Goal: Task Accomplishment & Management: Manage account settings

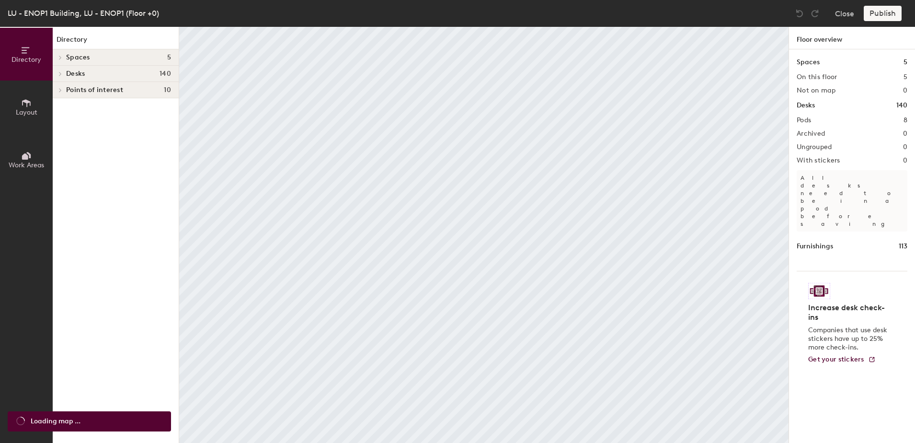
click at [64, 57] on div at bounding box center [60, 57] width 11 height 5
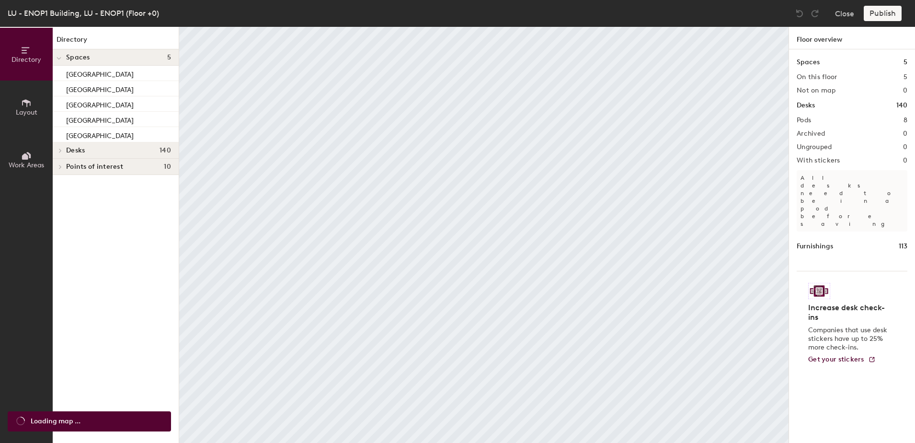
click at [59, 148] on icon at bounding box center [60, 150] width 4 height 5
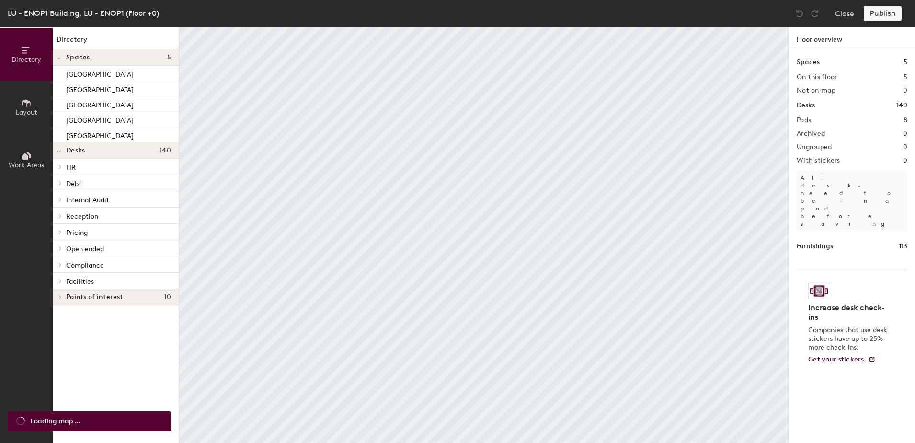
click at [61, 183] on icon at bounding box center [60, 183] width 2 height 4
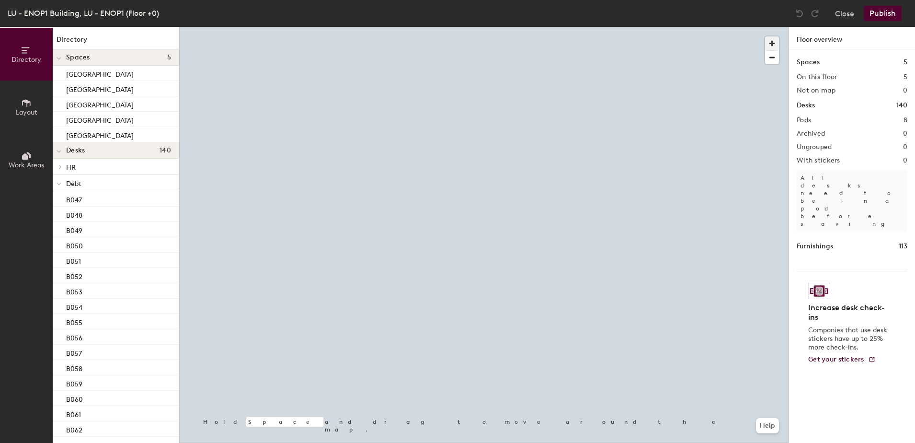
click at [771, 43] on span "button" at bounding box center [772, 43] width 14 height 14
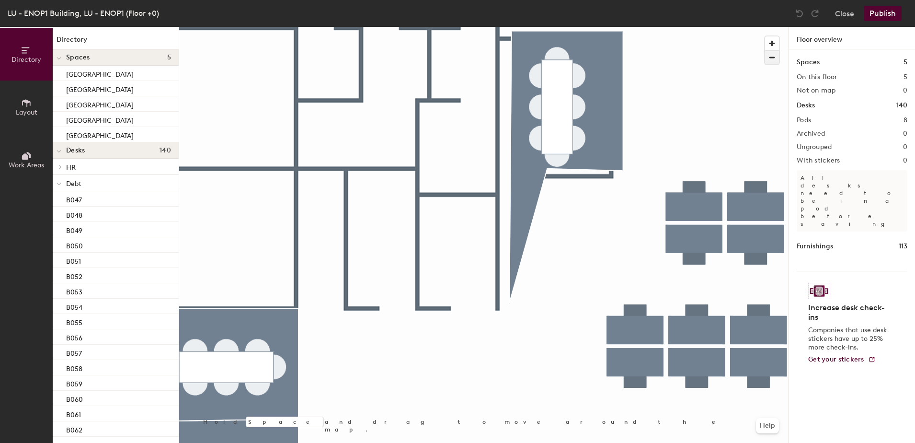
click at [771, 57] on span "button" at bounding box center [772, 57] width 14 height 13
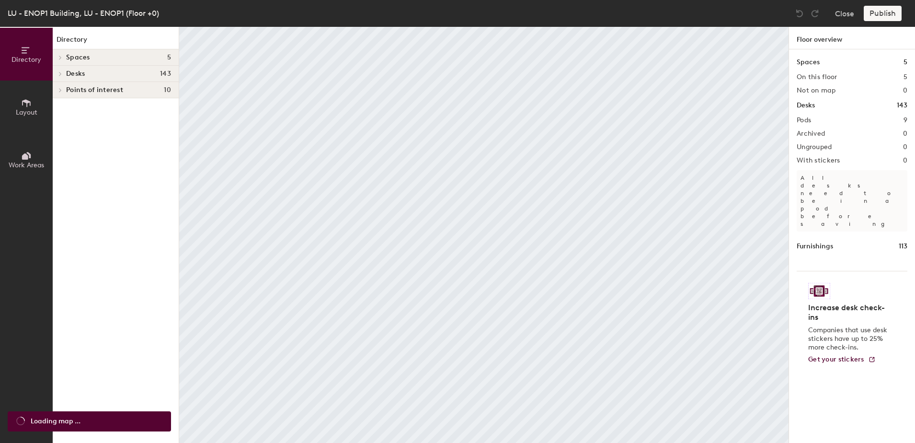
click at [60, 58] on icon at bounding box center [60, 57] width 4 height 5
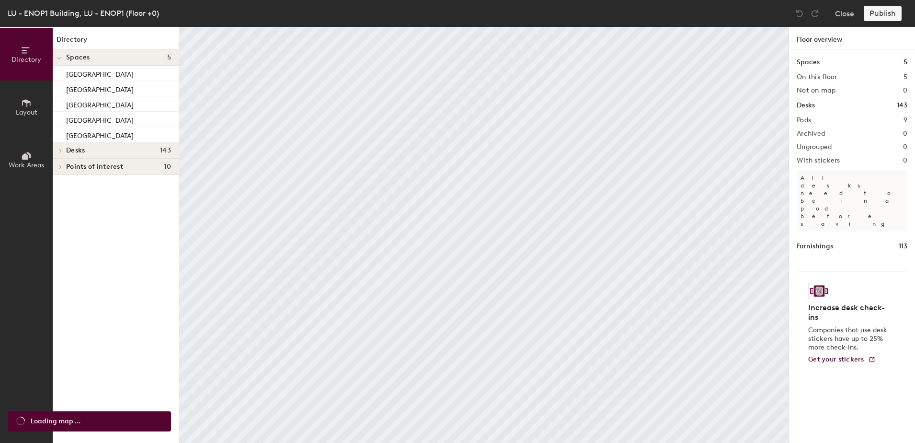
click at [58, 151] on icon at bounding box center [60, 150] width 4 height 5
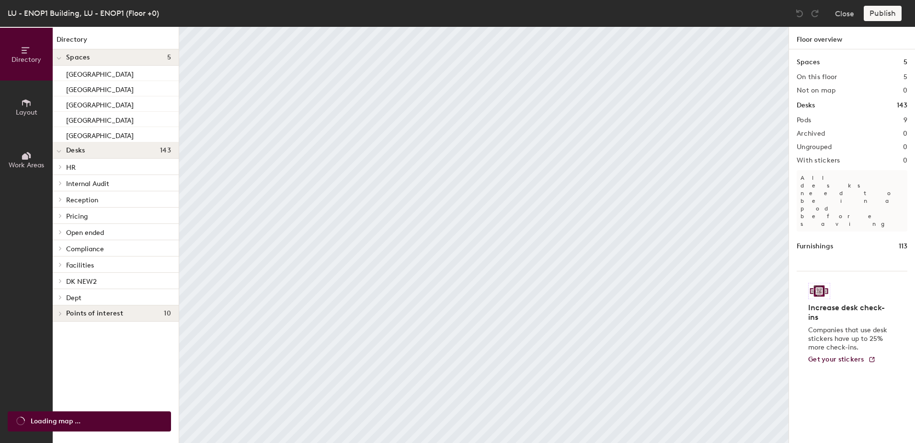
click at [61, 298] on icon at bounding box center [60, 297] width 4 height 5
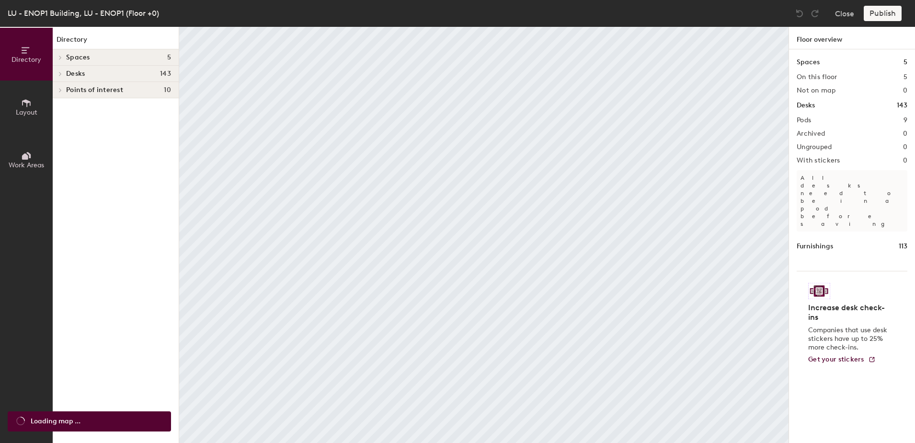
click at [57, 73] on span at bounding box center [60, 73] width 8 height 5
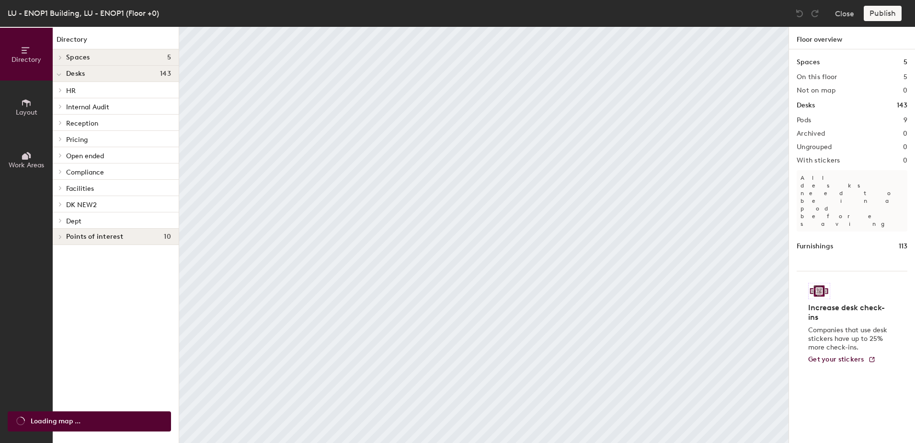
click at [63, 219] on span at bounding box center [60, 220] width 8 height 5
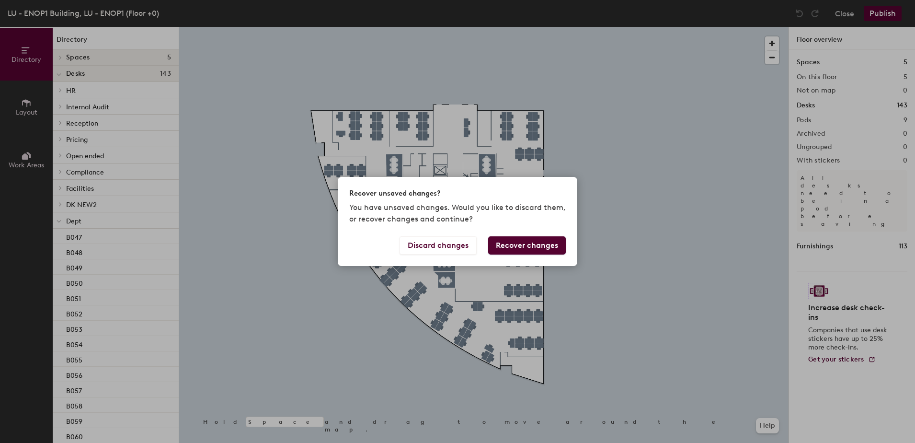
click at [535, 246] on button "Recover changes" at bounding box center [527, 245] width 78 height 18
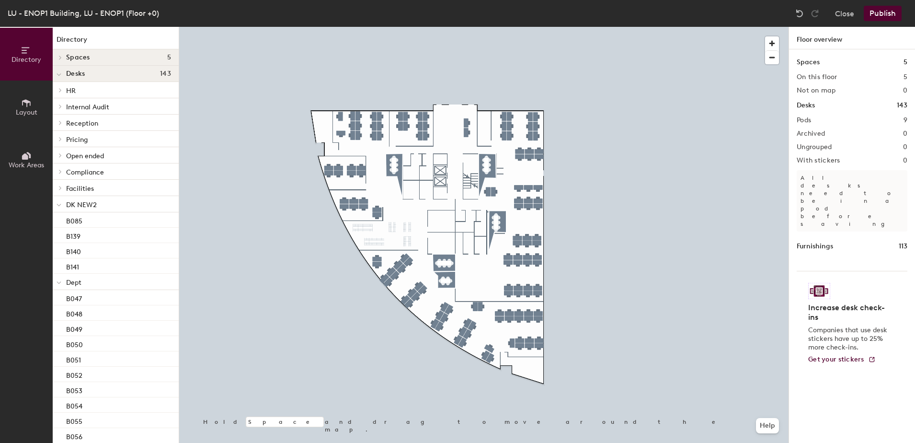
click at [80, 200] on p "DK NEW2" at bounding box center [118, 204] width 105 height 12
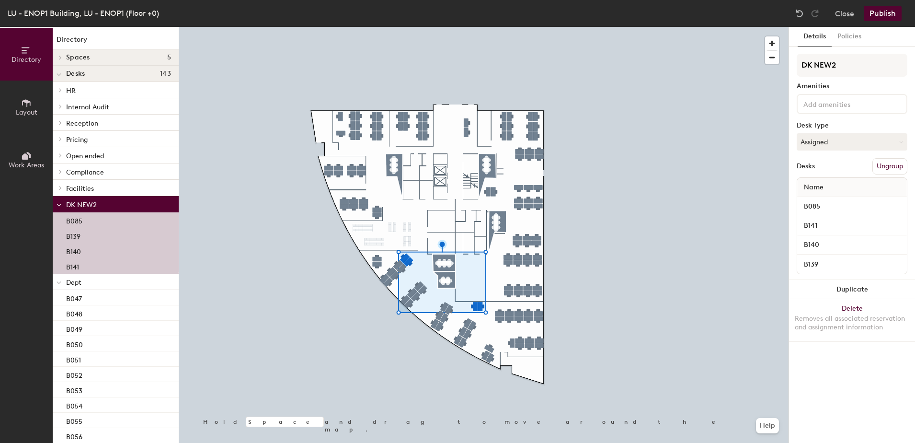
click at [31, 159] on icon at bounding box center [26, 155] width 11 height 11
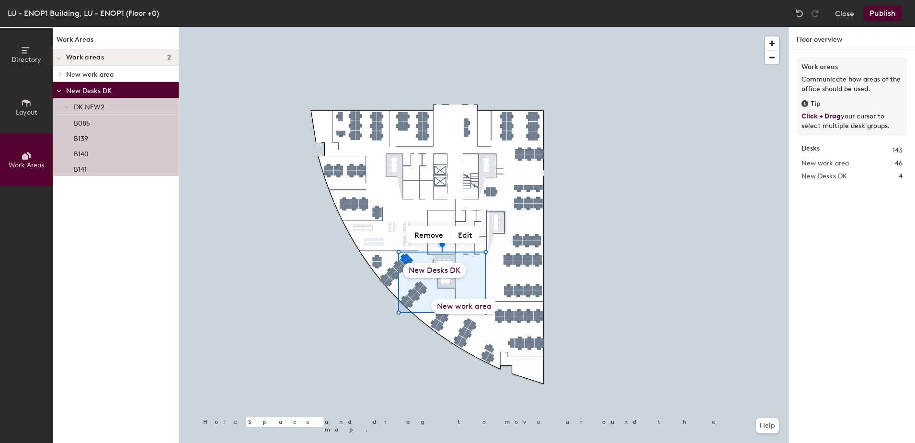
click at [463, 309] on div "New work area" at bounding box center [464, 306] width 66 height 15
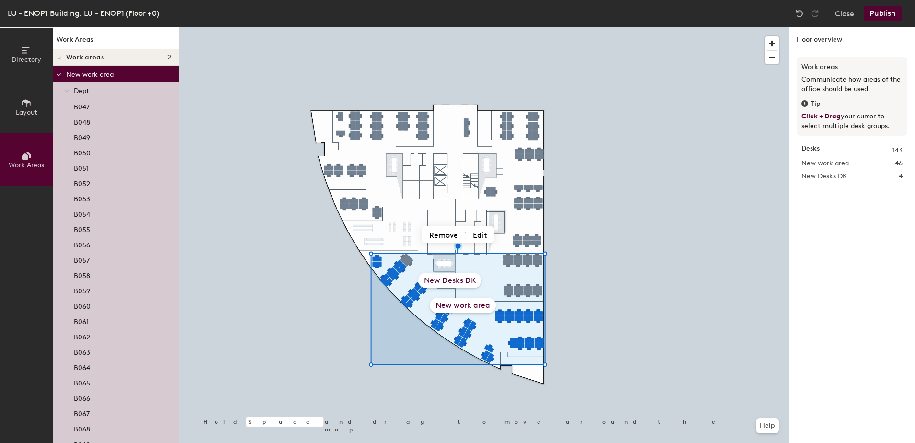
click at [104, 55] on h4 "Work areas 2" at bounding box center [118, 58] width 105 height 8
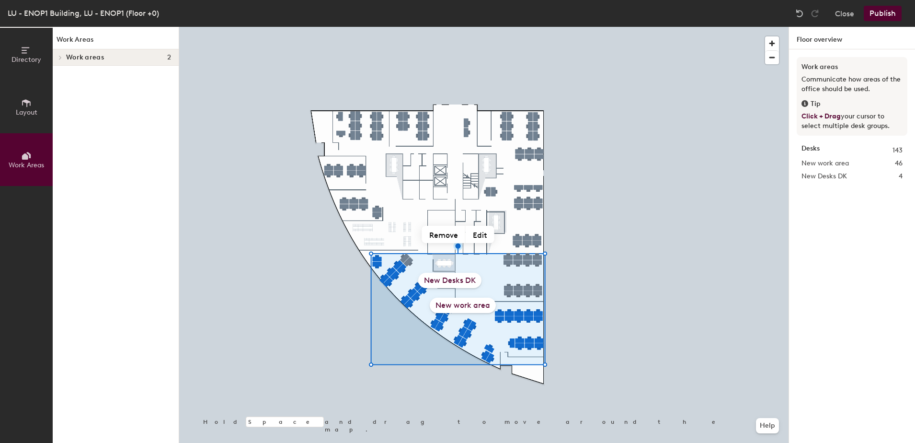
click at [58, 56] on span at bounding box center [60, 57] width 8 height 5
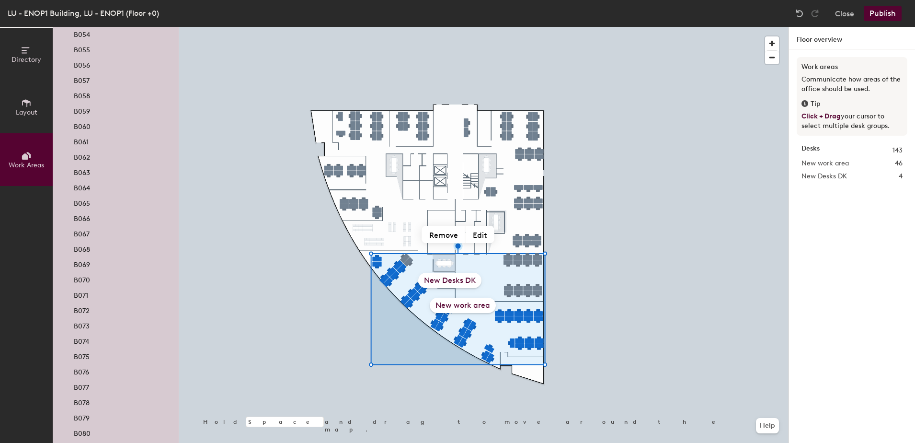
scroll to position [462, 0]
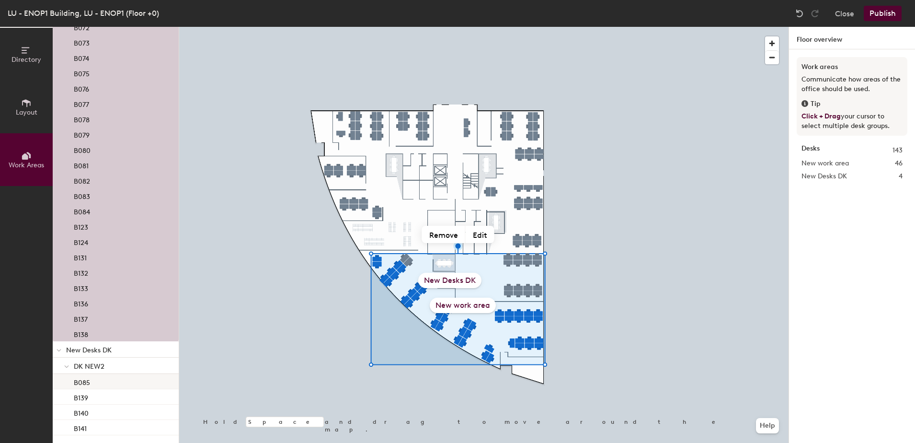
click at [77, 381] on p "B085" at bounding box center [82, 381] width 16 height 11
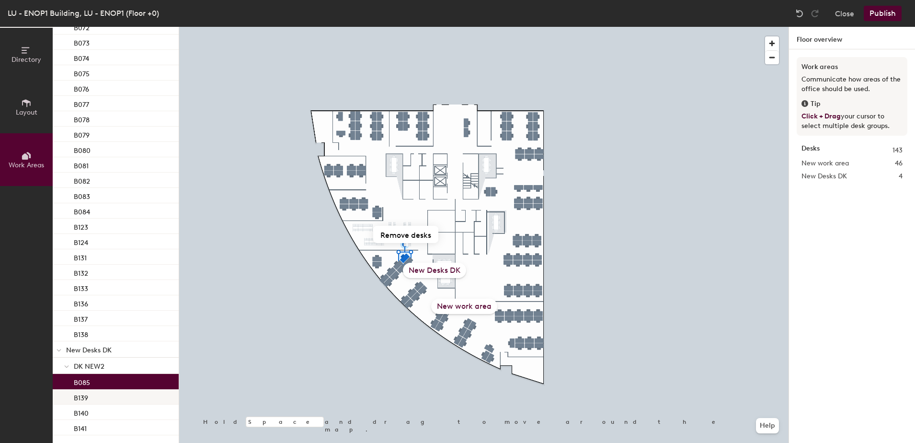
click at [85, 395] on p "B139" at bounding box center [81, 396] width 14 height 11
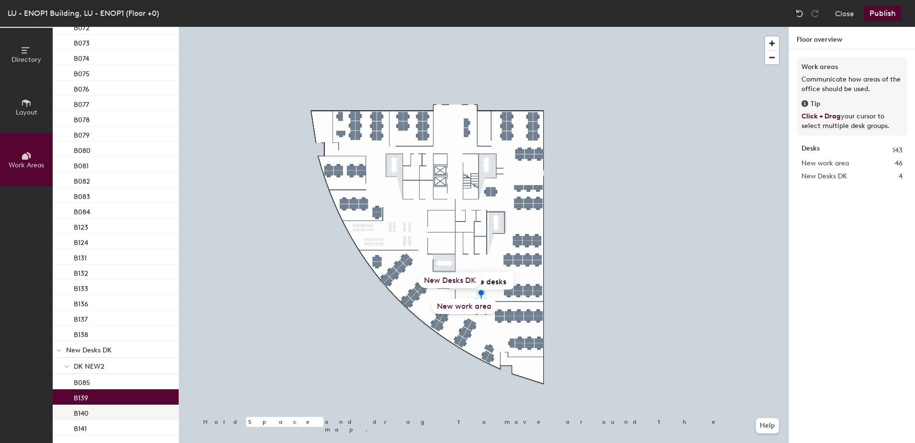
click at [97, 409] on div "B140" at bounding box center [116, 411] width 126 height 15
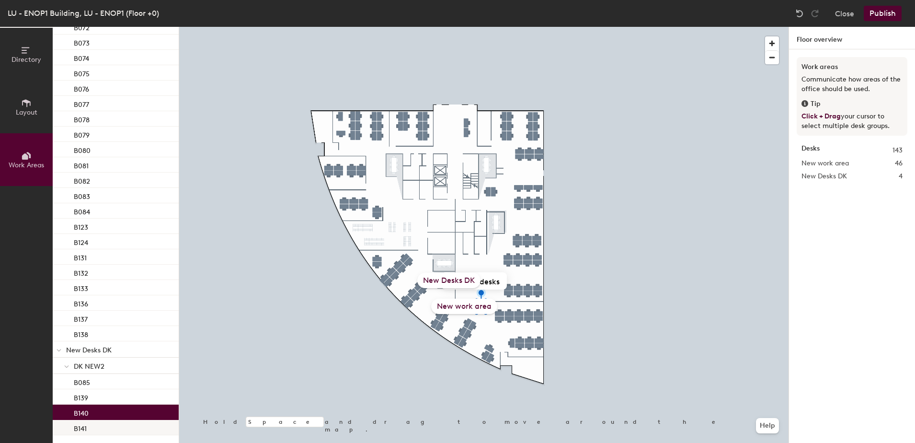
click at [97, 426] on div "B141" at bounding box center [116, 427] width 126 height 15
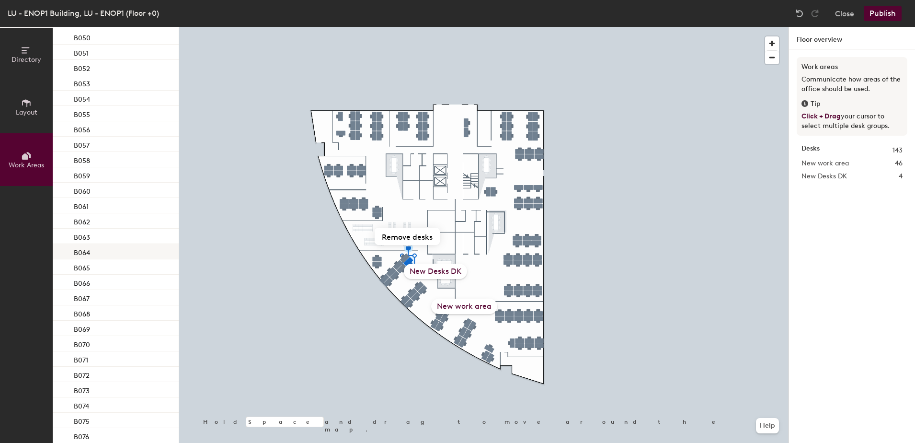
scroll to position [0, 0]
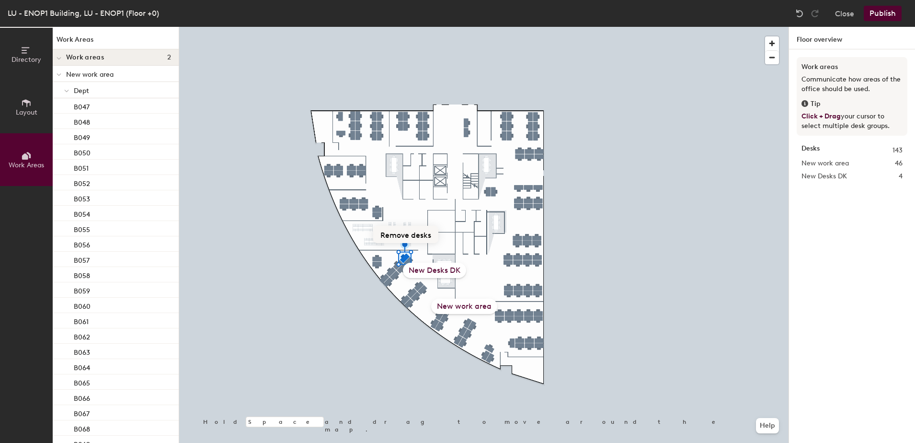
drag, startPoint x: 175, startPoint y: 363, endPoint x: 405, endPoint y: 237, distance: 261.8
click at [405, 237] on button "Remove desks" at bounding box center [405, 234] width 65 height 17
click at [827, 175] on span "New Desks DK" at bounding box center [825, 176] width 46 height 11
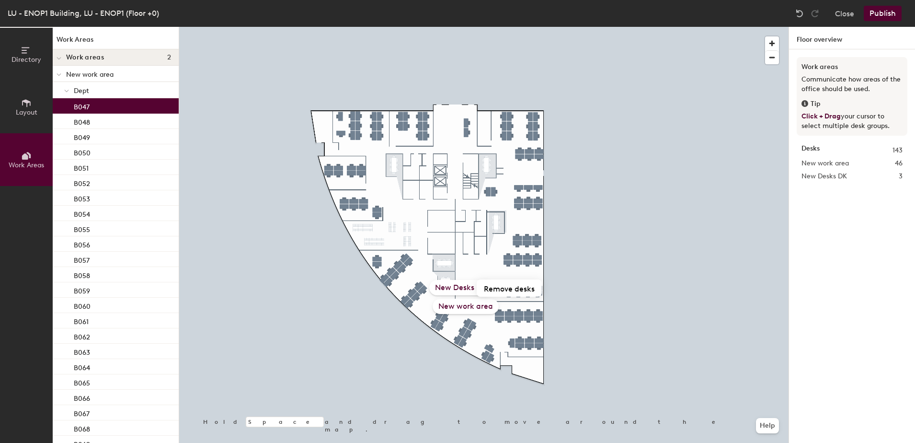
click at [80, 99] on div "B047" at bounding box center [116, 105] width 126 height 15
click at [78, 95] on p "Dept" at bounding box center [122, 90] width 97 height 12
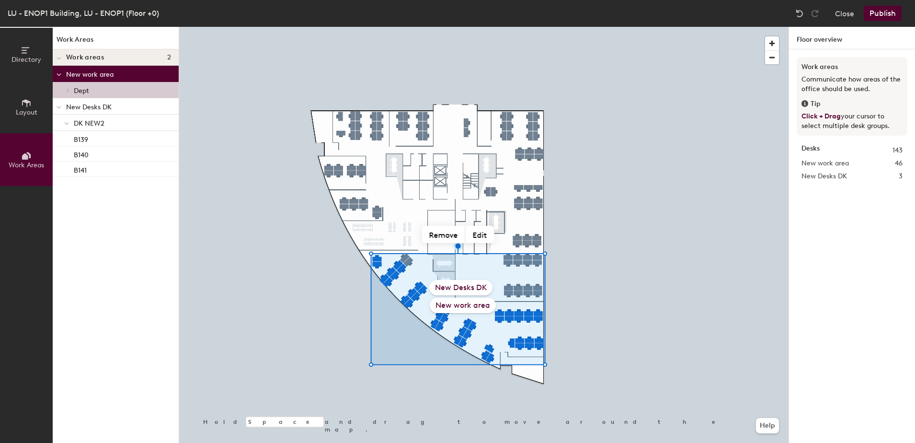
click at [78, 95] on p "Dept" at bounding box center [122, 90] width 97 height 12
click at [454, 307] on div "New work area" at bounding box center [463, 305] width 66 height 15
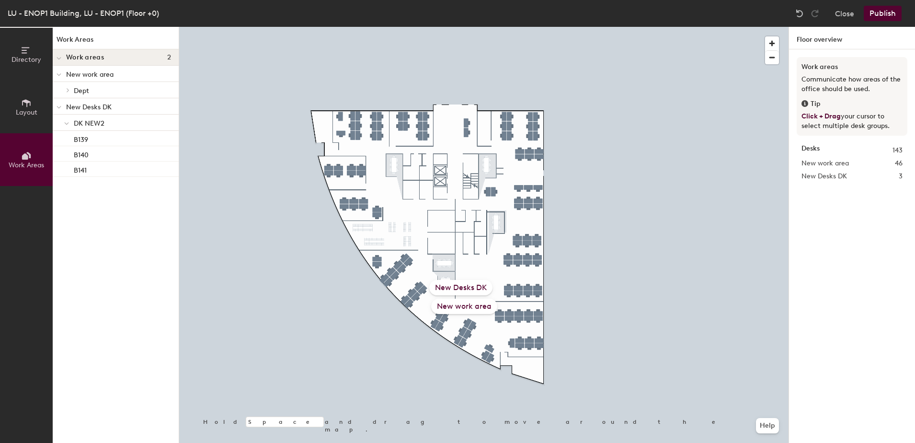
click at [452, 308] on div "New work area" at bounding box center [464, 306] width 66 height 15
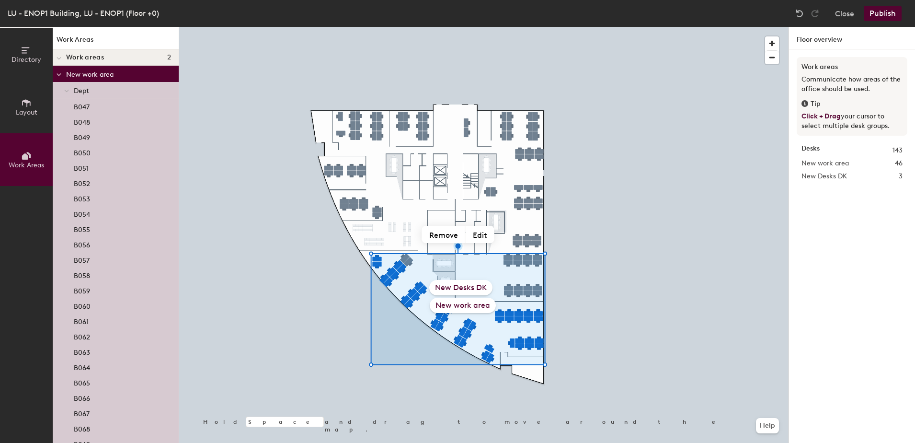
click at [452, 305] on div "New work area" at bounding box center [463, 305] width 66 height 15
drag, startPoint x: 73, startPoint y: 77, endPoint x: 62, endPoint y: 77, distance: 11.0
click at [62, 77] on div at bounding box center [59, 74] width 12 height 16
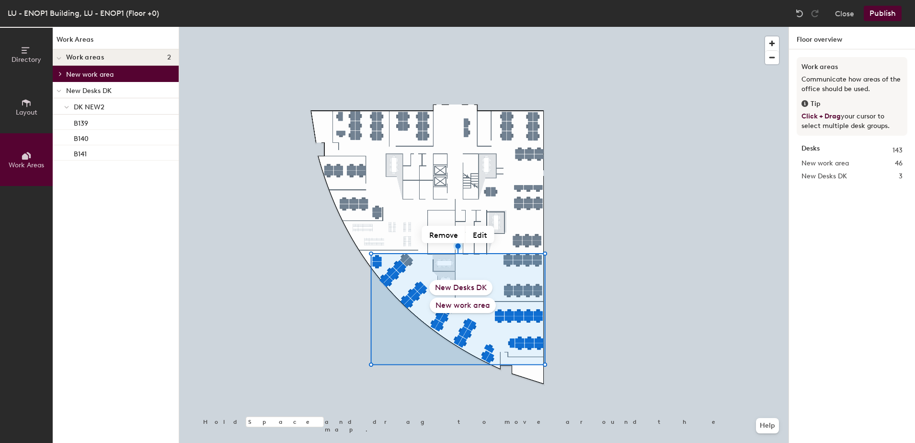
click at [57, 75] on span at bounding box center [60, 73] width 8 height 5
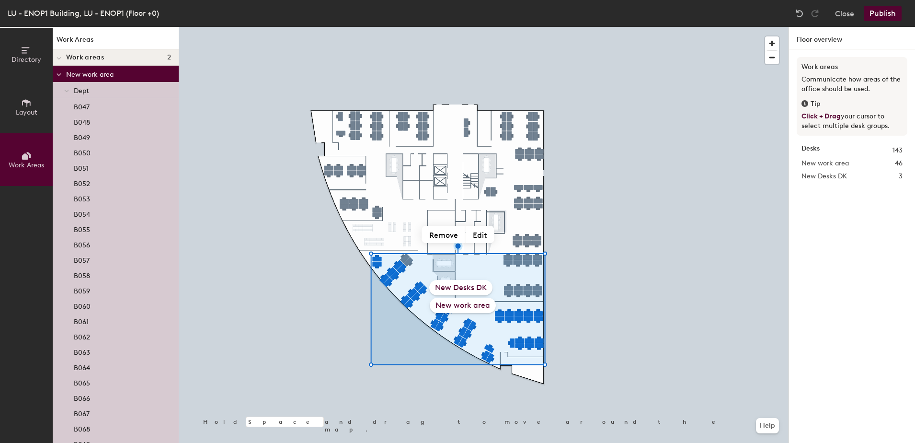
click at [57, 62] on span at bounding box center [59, 58] width 5 height 8
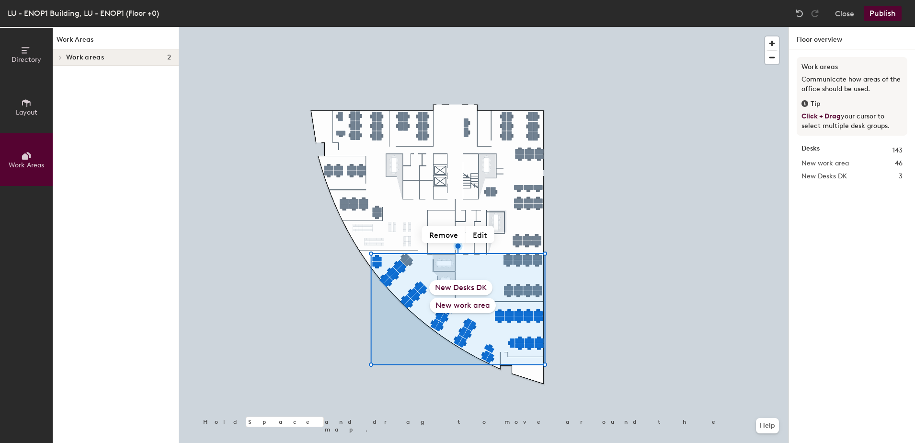
click at [57, 62] on div at bounding box center [59, 57] width 12 height 16
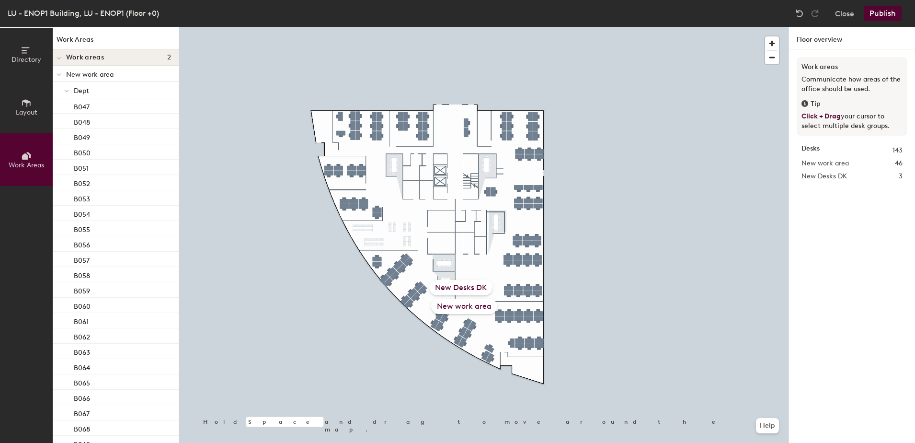
click at [82, 34] on h1 "Work Areas" at bounding box center [116, 41] width 126 height 15
click at [833, 43] on h1 "Floor overview" at bounding box center [852, 38] width 126 height 23
click at [828, 38] on h1 "Floor overview" at bounding box center [852, 38] width 126 height 23
click at [67, 42] on h1 "Work Areas" at bounding box center [116, 41] width 126 height 15
click at [803, 12] on img at bounding box center [800, 14] width 10 height 10
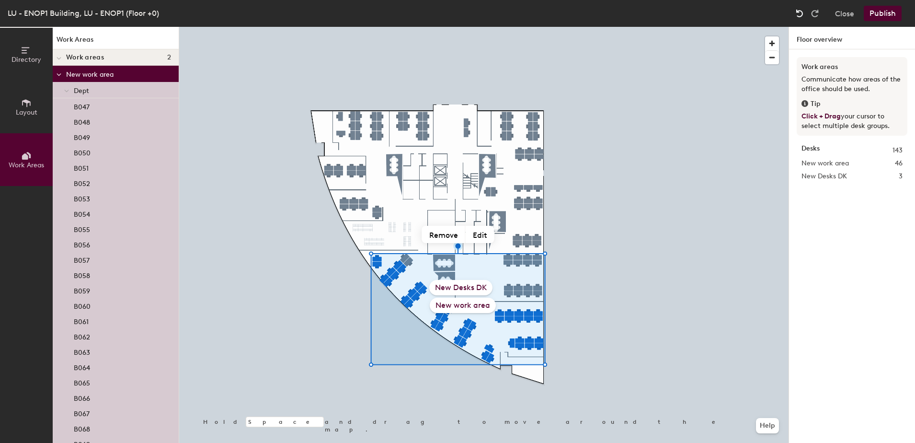
click at [803, 12] on img at bounding box center [800, 14] width 10 height 10
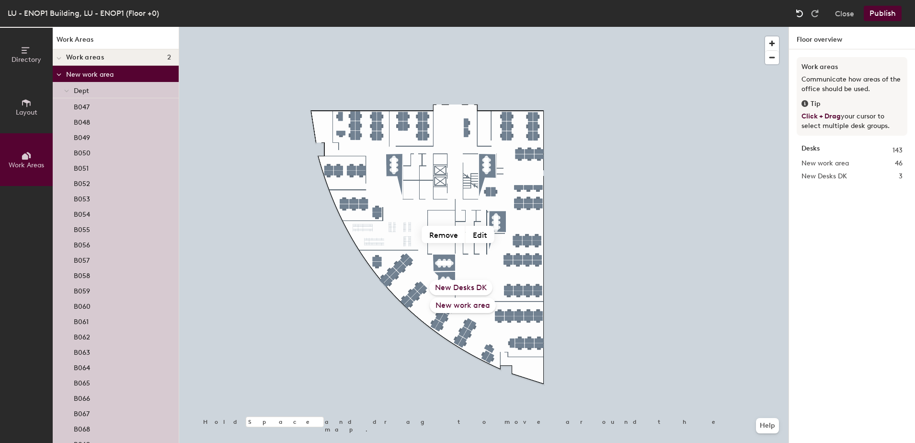
click at [803, 12] on img at bounding box center [800, 14] width 10 height 10
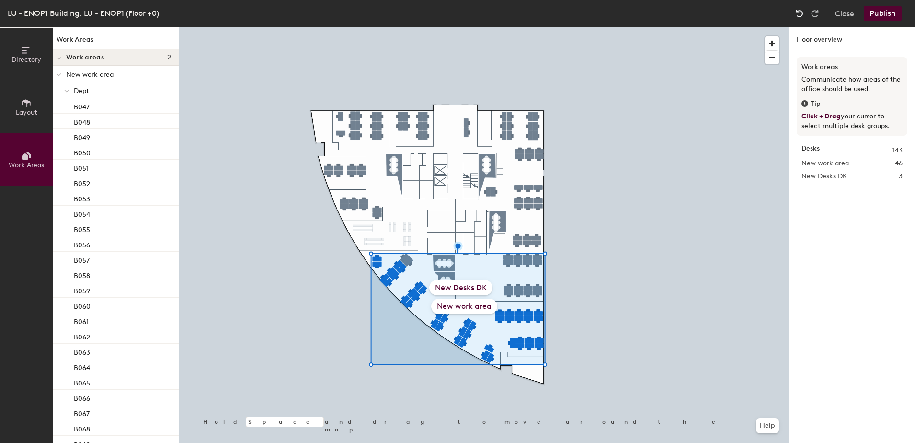
click at [803, 12] on img at bounding box center [800, 14] width 10 height 10
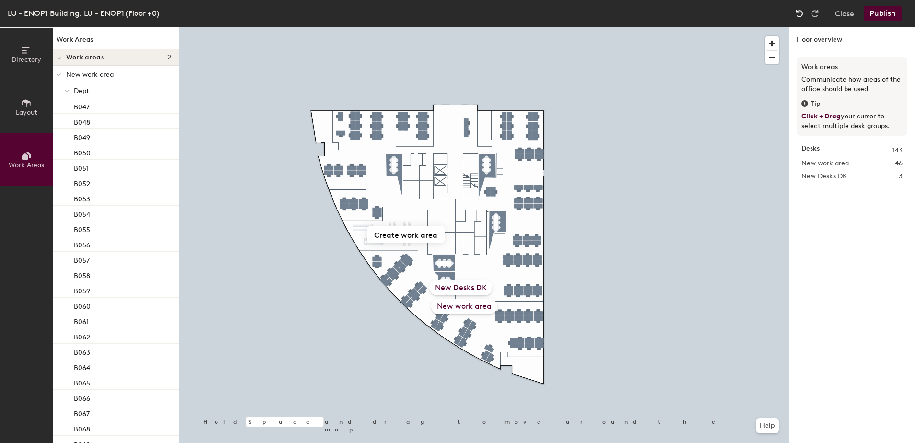
click at [803, 12] on img at bounding box center [800, 14] width 10 height 10
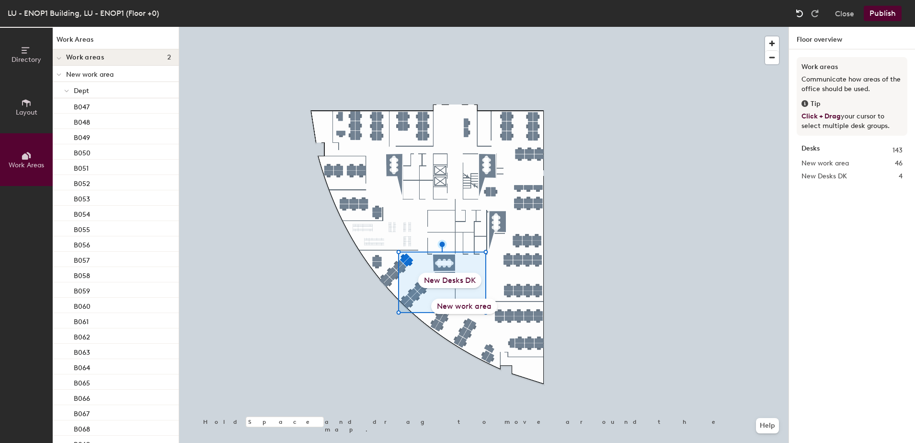
click at [803, 12] on img at bounding box center [800, 14] width 10 height 10
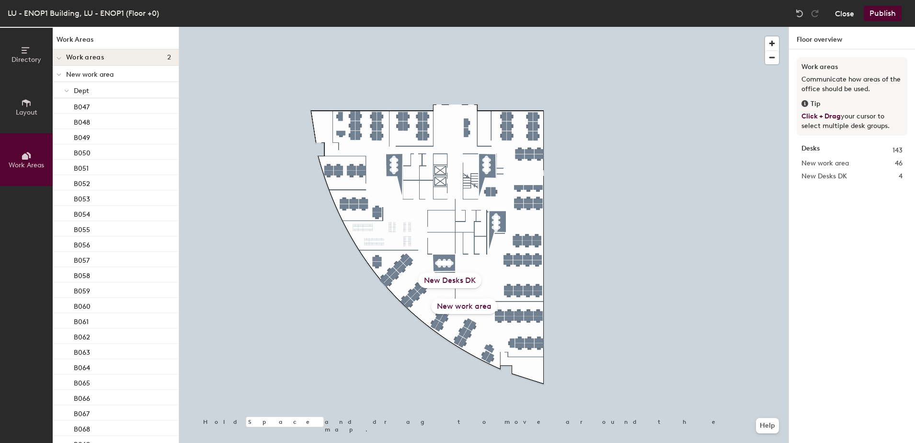
click at [839, 12] on button "Close" at bounding box center [844, 13] width 19 height 15
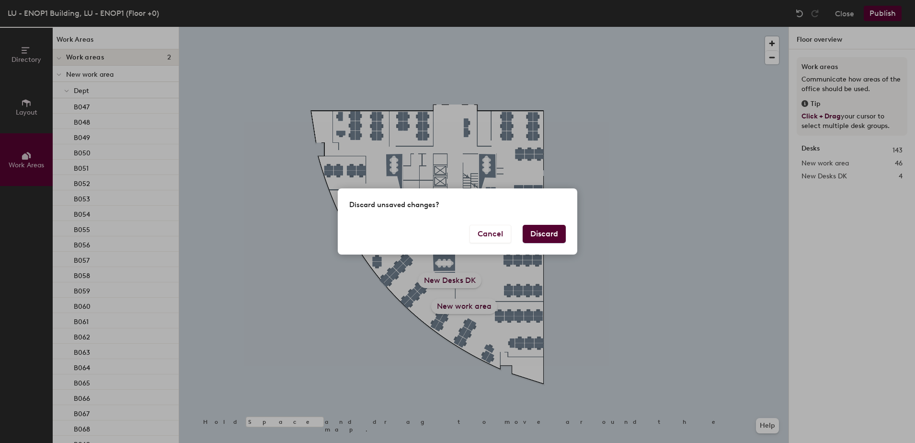
click at [545, 237] on button "Discard" at bounding box center [544, 234] width 43 height 18
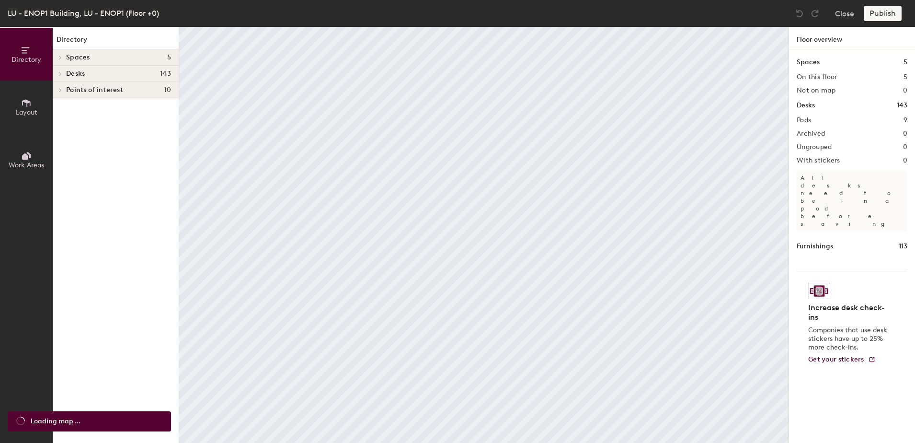
click at [63, 55] on span at bounding box center [60, 57] width 8 height 5
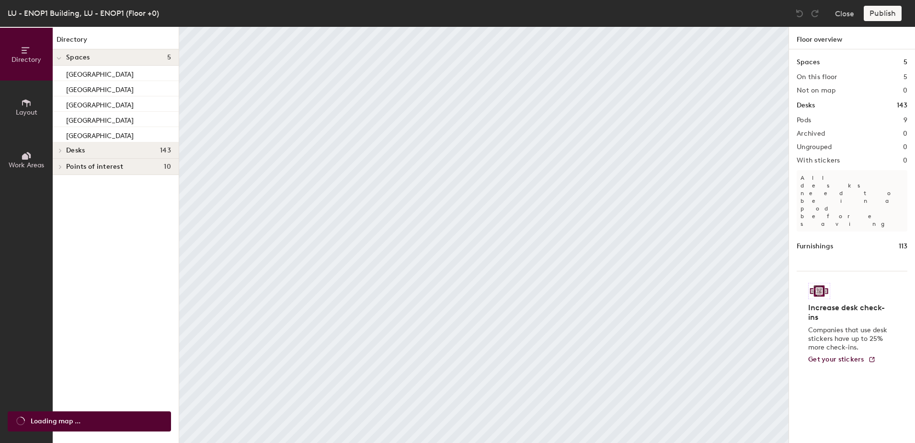
click at [60, 150] on icon at bounding box center [60, 151] width 2 height 4
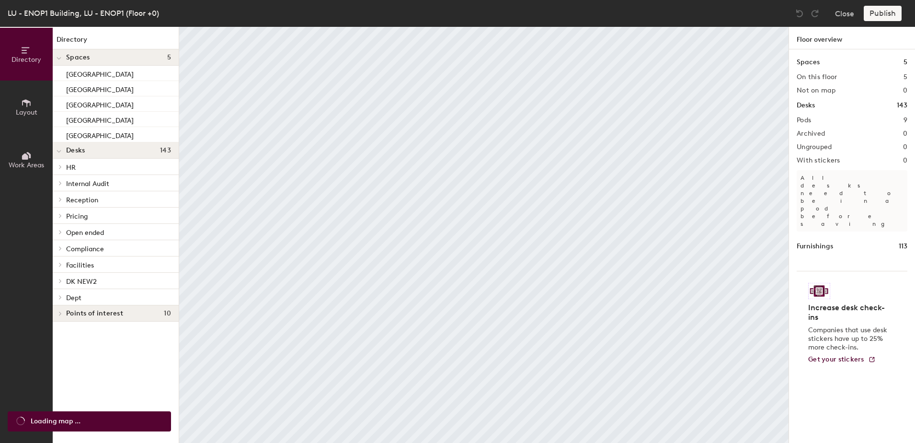
click at [77, 166] on p "HR" at bounding box center [118, 167] width 105 height 12
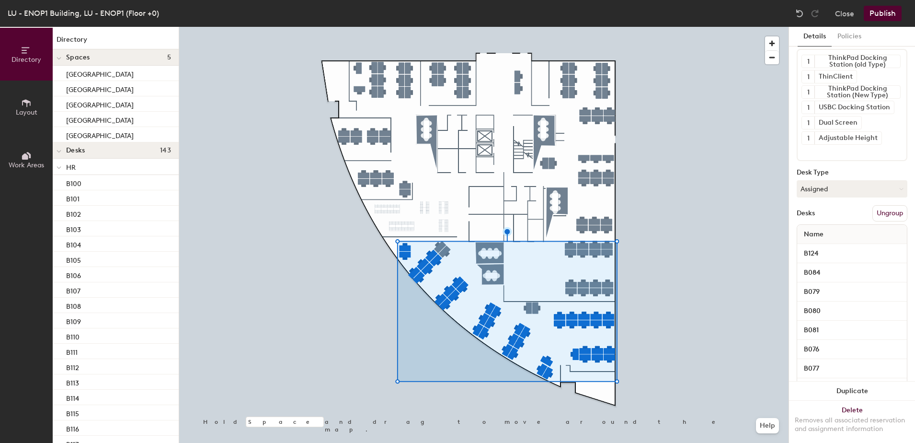
scroll to position [33, 0]
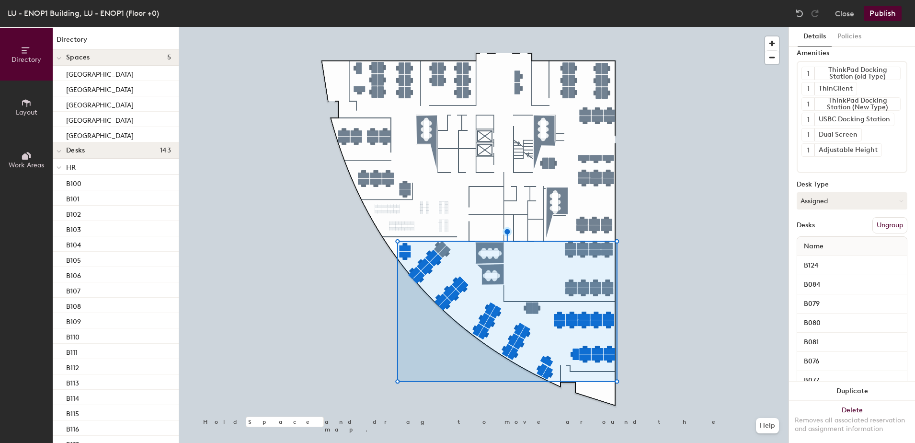
click at [855, 312] on div "B079" at bounding box center [852, 303] width 110 height 19
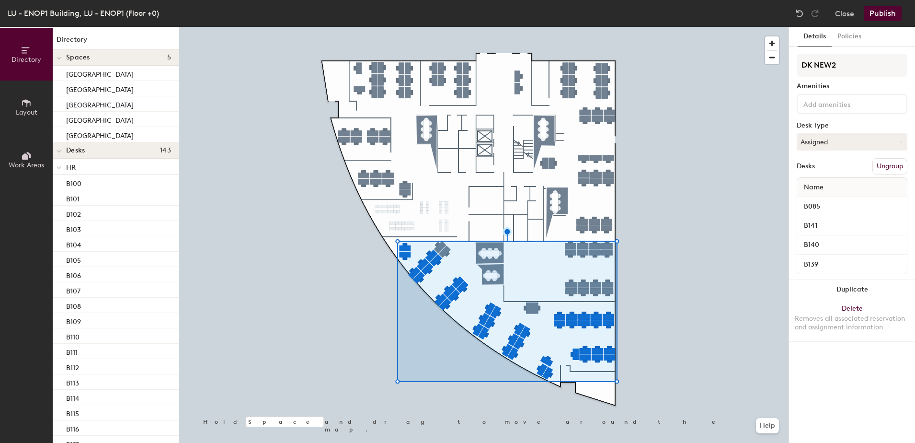
scroll to position [0, 0]
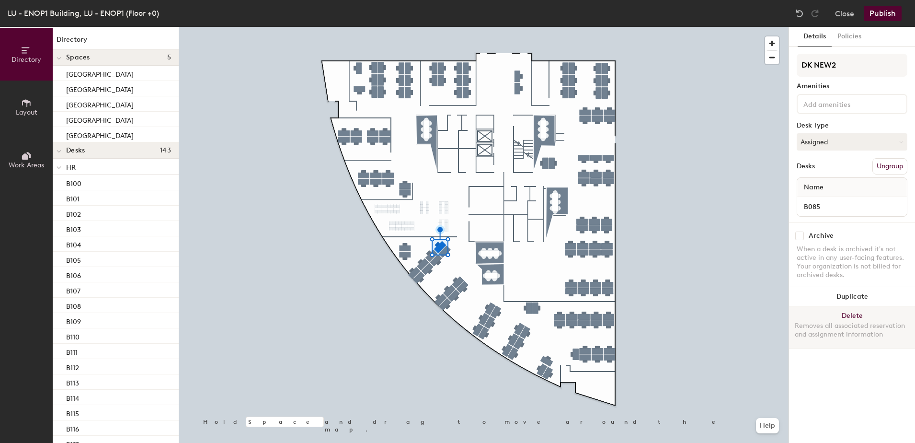
click at [848, 314] on button "Delete Removes all associated reservation and assignment information" at bounding box center [852, 327] width 126 height 42
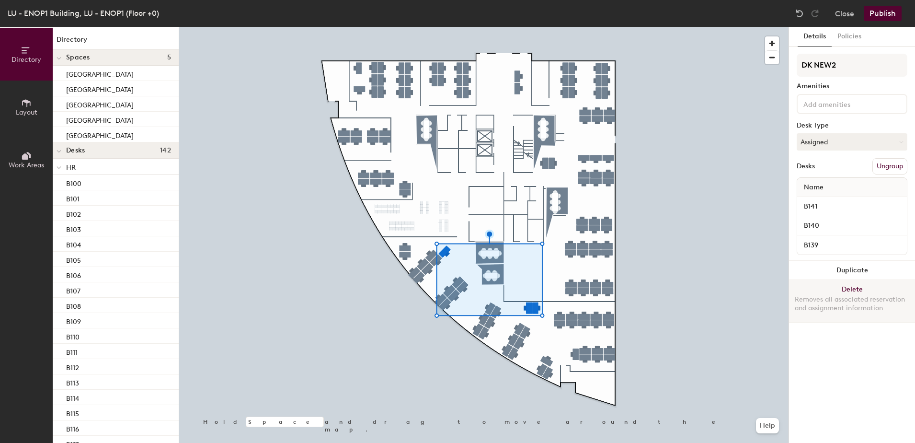
click at [839, 293] on button "Delete Removes all associated reservation and assignment information" at bounding box center [852, 301] width 126 height 42
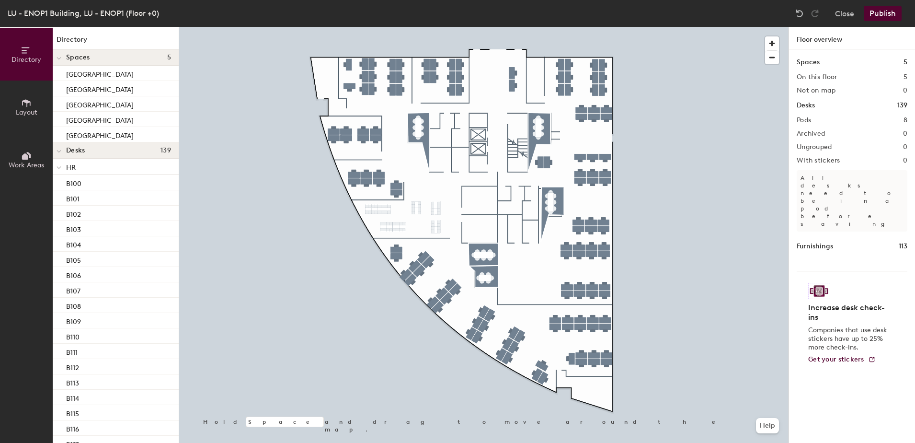
click at [59, 150] on icon at bounding box center [59, 151] width 5 height 4
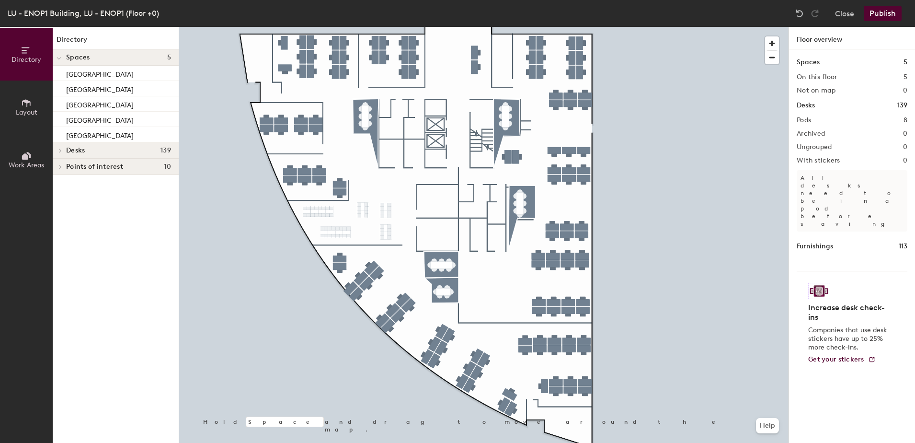
click at [59, 150] on icon at bounding box center [60, 150] width 4 height 5
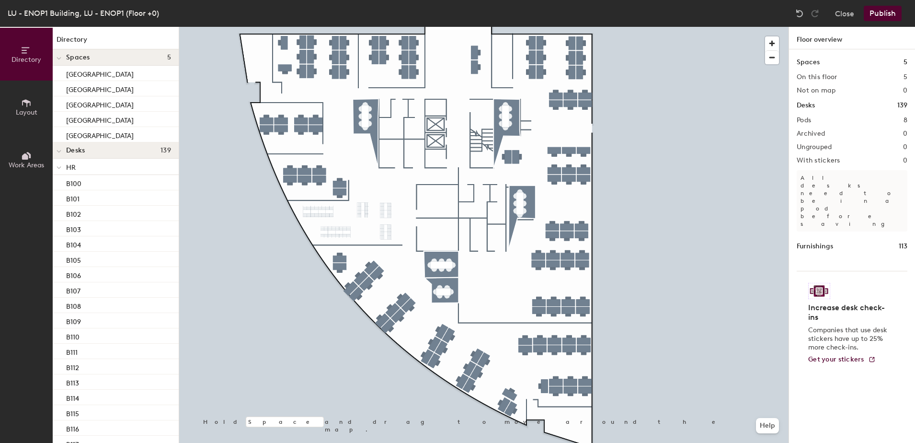
click at [55, 150] on div at bounding box center [59, 150] width 12 height 16
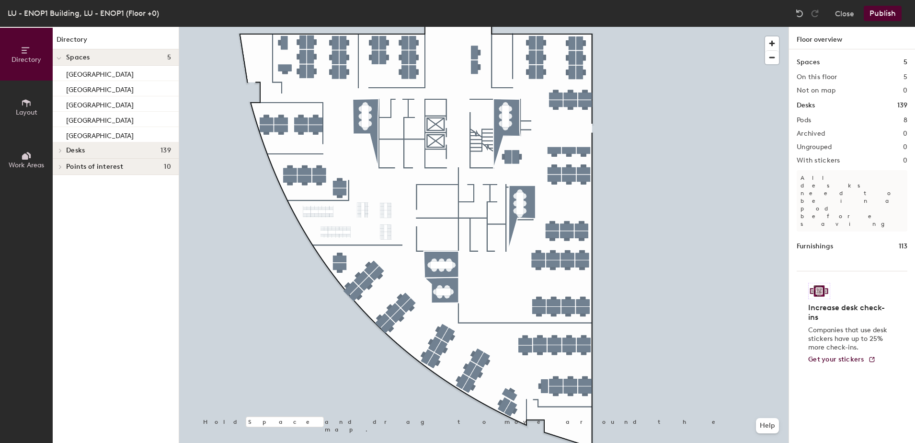
click at [25, 152] on icon at bounding box center [26, 155] width 11 height 11
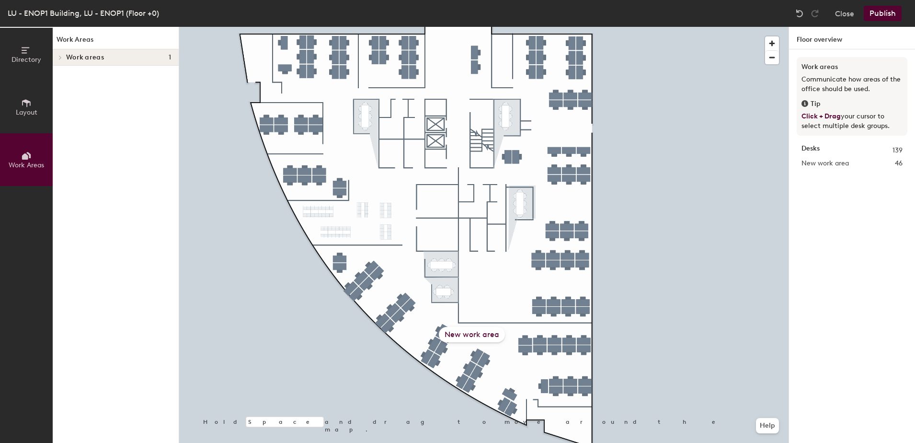
click at [469, 331] on div "New work area" at bounding box center [472, 334] width 66 height 15
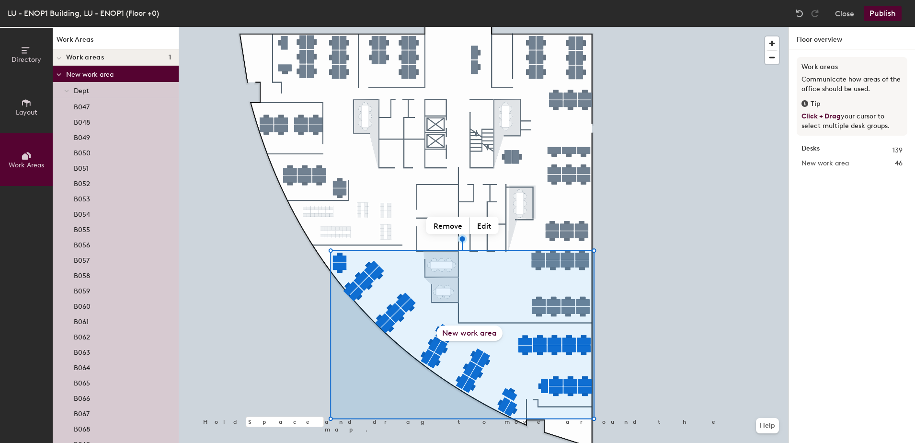
click at [463, 335] on div "New work area" at bounding box center [470, 332] width 66 height 15
click at [242, 27] on div at bounding box center [483, 27] width 609 height 0
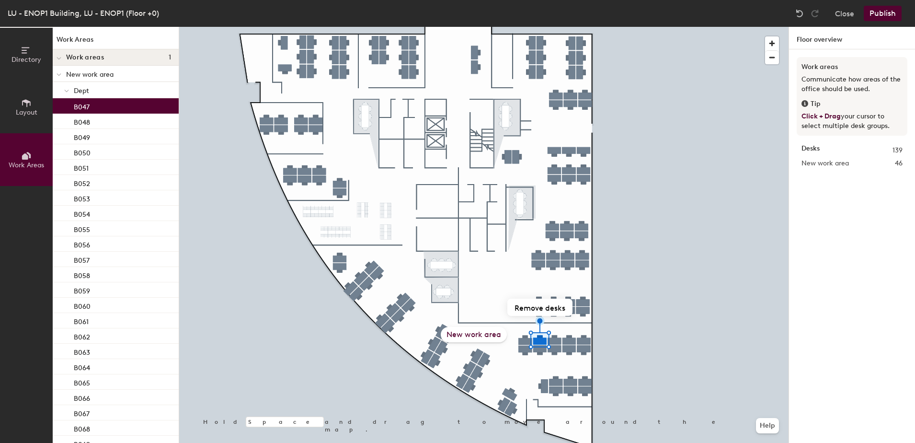
drag, startPoint x: 76, startPoint y: 99, endPoint x: 72, endPoint y: 90, distance: 10.5
click at [72, 90] on div at bounding box center [66, 90] width 12 height 16
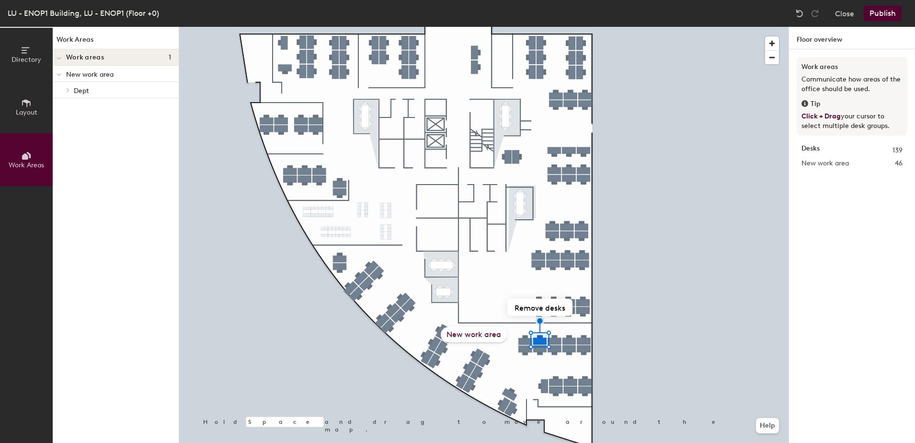
click at [72, 90] on div at bounding box center [67, 90] width 11 height 5
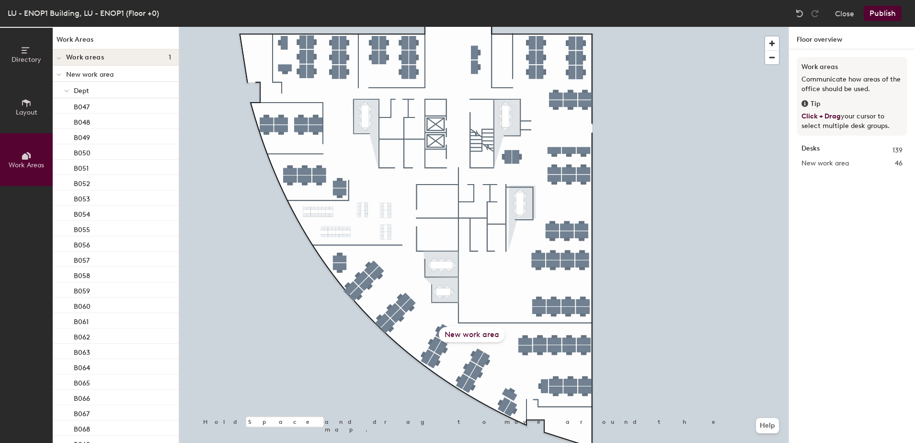
click at [382, 27] on div at bounding box center [483, 27] width 609 height 0
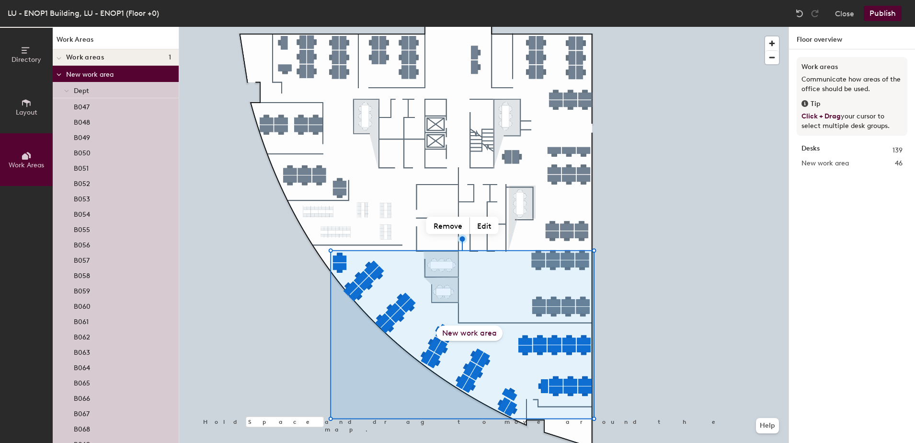
click at [847, 148] on div "Desks 139" at bounding box center [852, 150] width 101 height 11
click at [838, 166] on span "New work area" at bounding box center [825, 163] width 47 height 11
click at [34, 108] on span "Layout" at bounding box center [27, 112] width 22 height 8
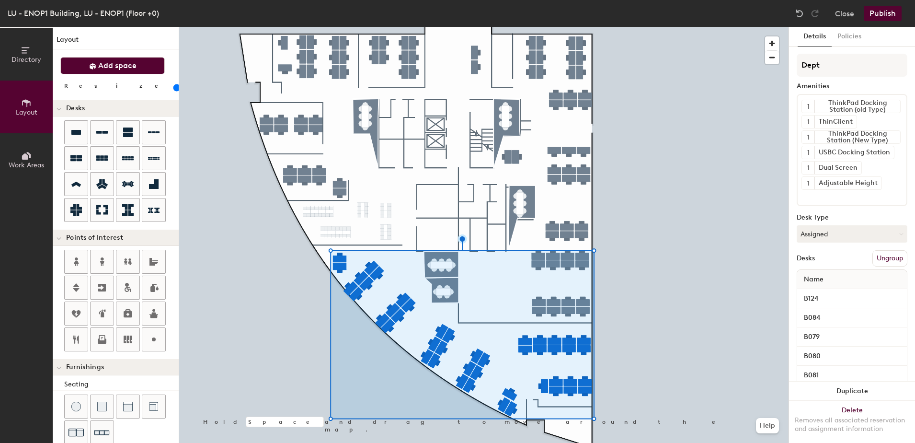
click at [102, 65] on span "Add space" at bounding box center [117, 66] width 38 height 10
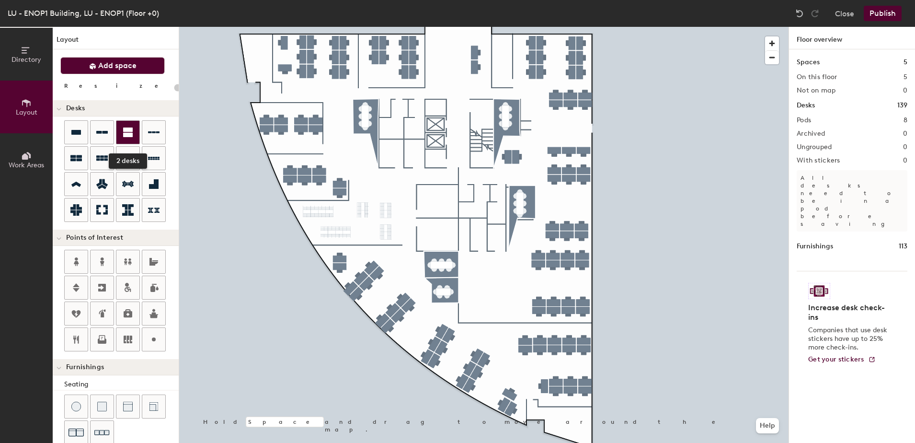
click at [122, 137] on div at bounding box center [127, 132] width 23 height 23
click at [126, 140] on div at bounding box center [127, 132] width 23 height 23
click at [391, 27] on div at bounding box center [483, 27] width 609 height 0
click at [382, 27] on div at bounding box center [483, 27] width 609 height 0
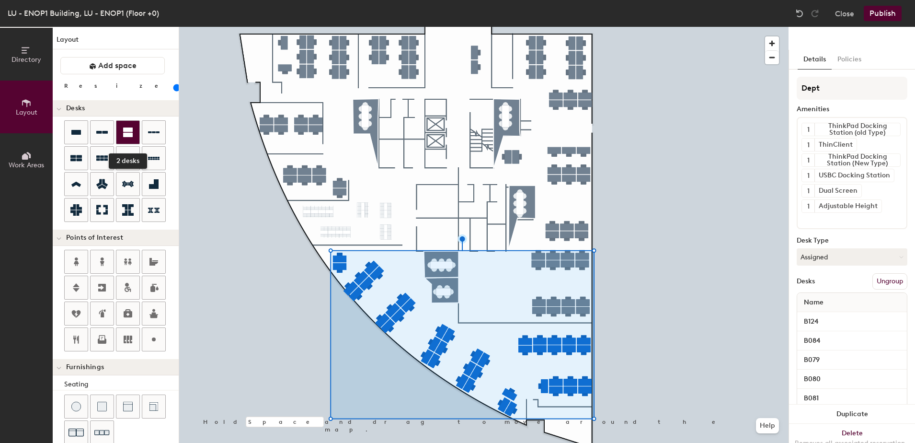
click at [126, 132] on icon at bounding box center [128, 132] width 10 height 10
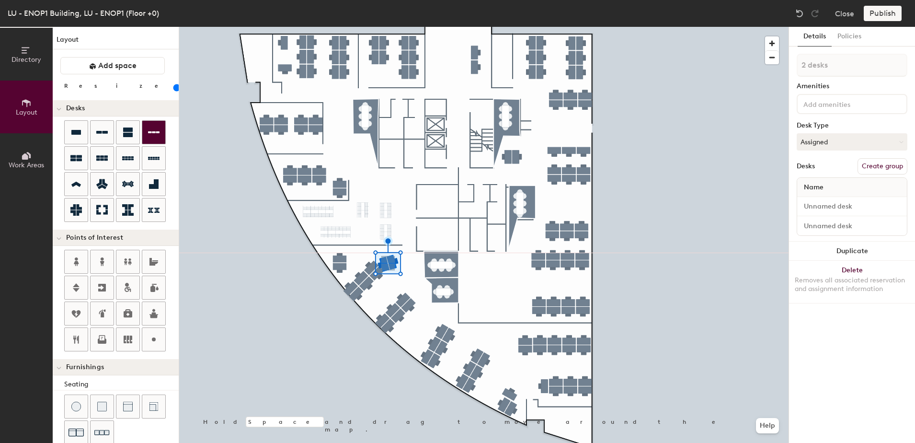
click at [388, 27] on div at bounding box center [483, 27] width 609 height 0
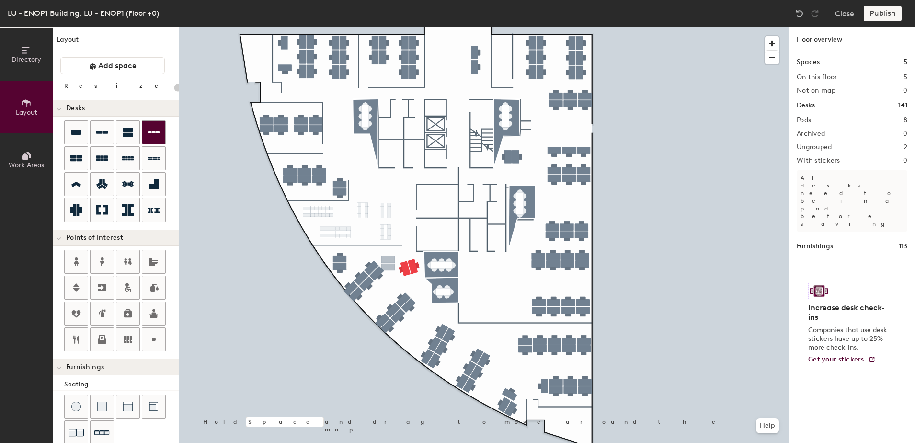
click at [408, 27] on div at bounding box center [483, 27] width 609 height 0
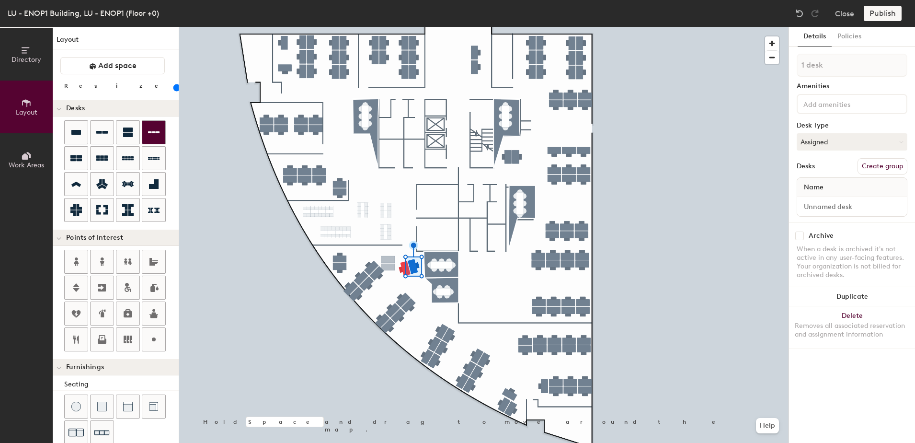
click at [410, 27] on div at bounding box center [483, 27] width 609 height 0
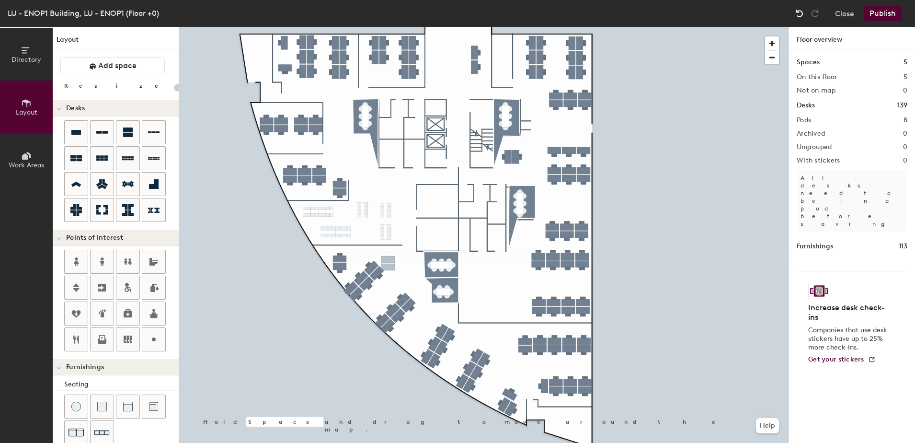
click at [794, 14] on div at bounding box center [799, 13] width 15 height 15
click at [798, 14] on img at bounding box center [800, 14] width 10 height 10
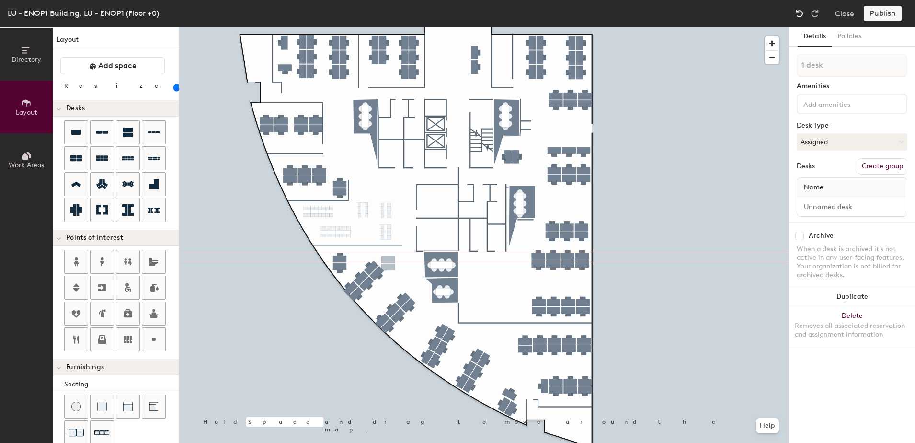
click at [798, 14] on img at bounding box center [800, 14] width 10 height 10
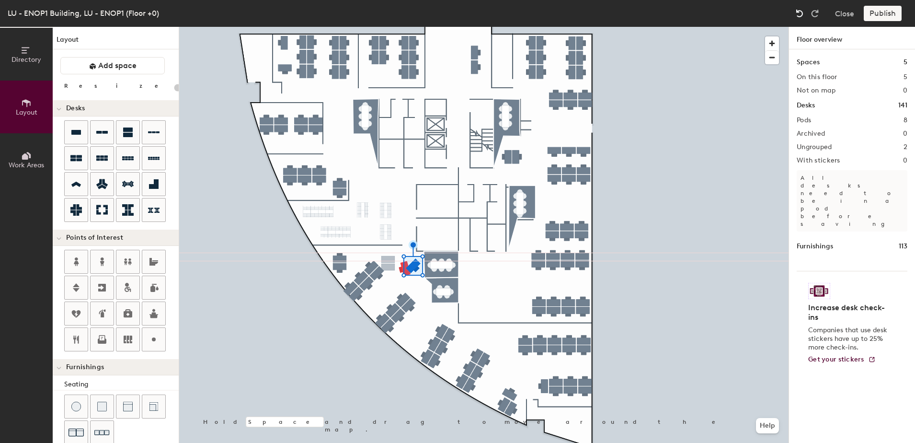
click at [798, 14] on img at bounding box center [800, 14] width 10 height 10
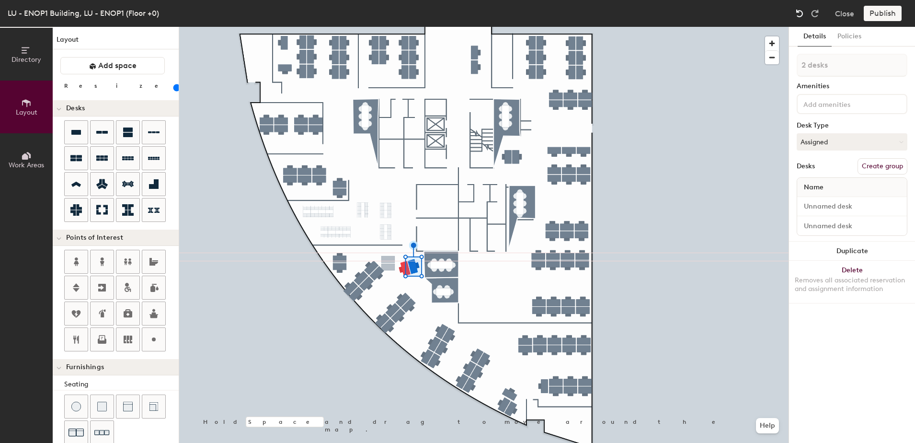
click at [798, 14] on img at bounding box center [800, 14] width 10 height 10
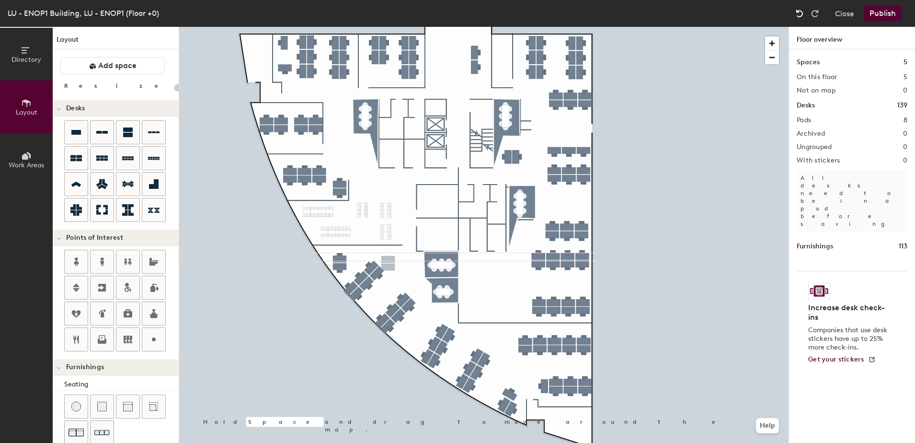
click at [798, 14] on img at bounding box center [800, 14] width 10 height 10
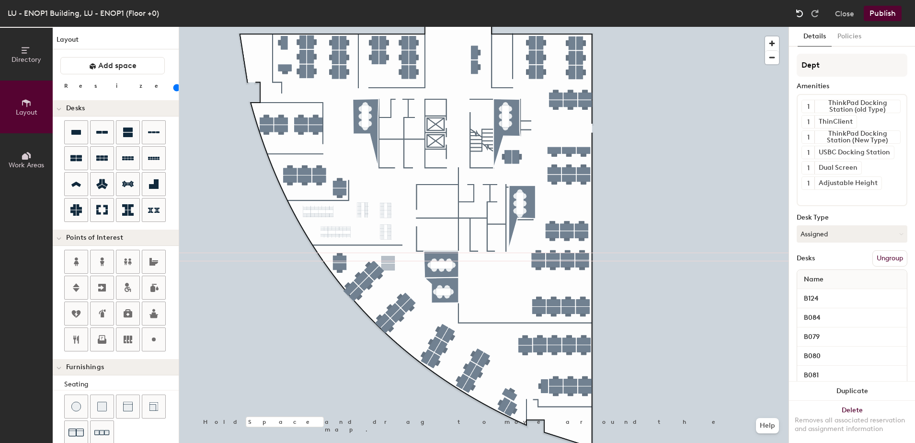
click at [798, 14] on img at bounding box center [800, 14] width 10 height 10
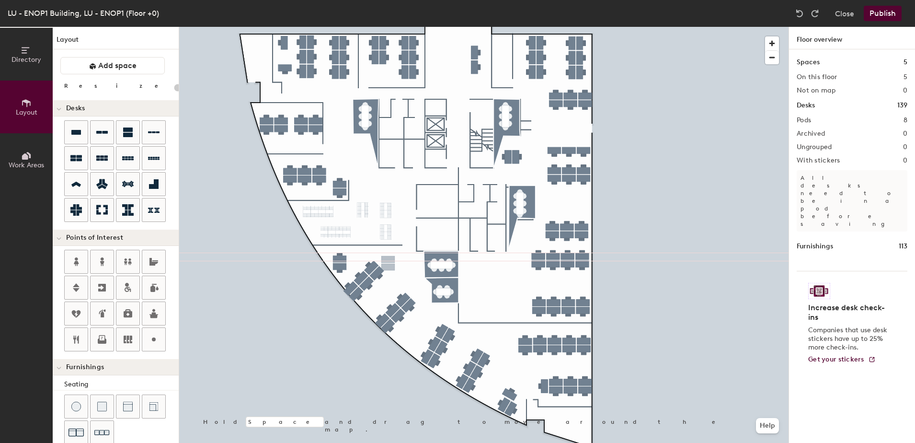
click at [391, 27] on div at bounding box center [483, 27] width 609 height 0
click at [805, 11] on img at bounding box center [800, 14] width 10 height 10
click at [801, 11] on img at bounding box center [800, 14] width 10 height 10
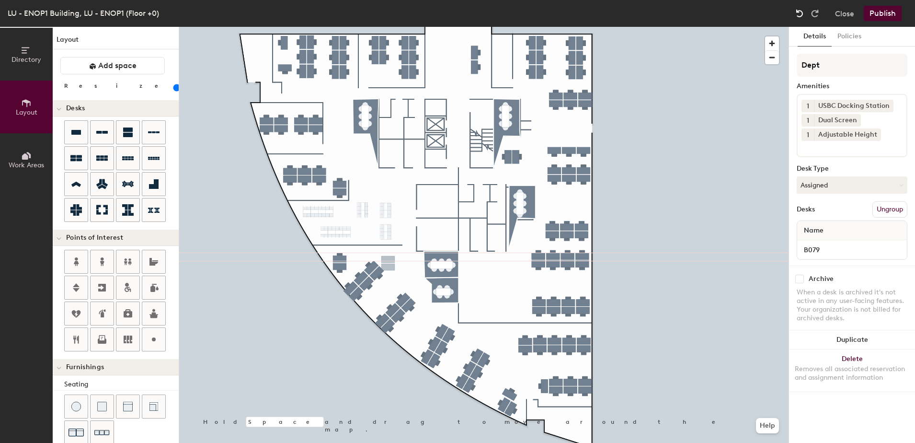
click at [801, 11] on img at bounding box center [800, 14] width 10 height 10
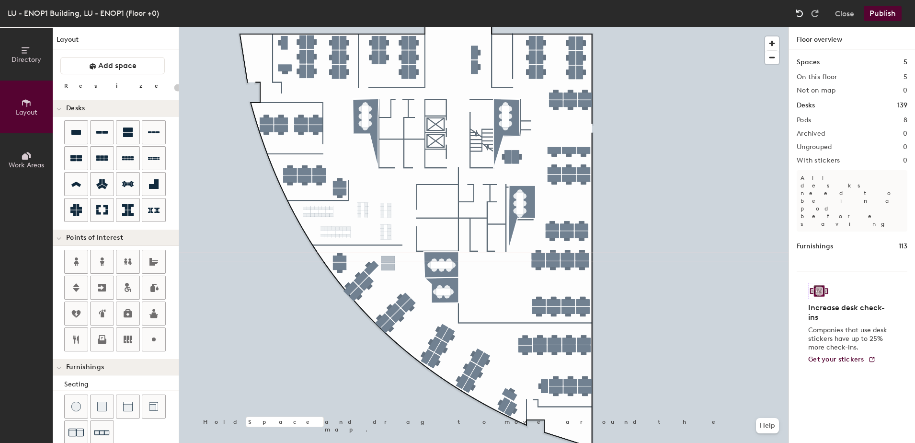
click at [801, 11] on img at bounding box center [800, 14] width 10 height 10
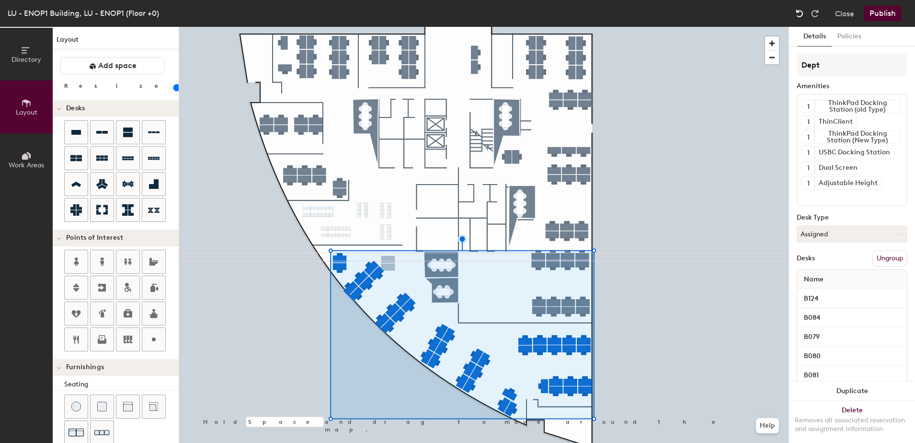
click at [801, 11] on img at bounding box center [800, 14] width 10 height 10
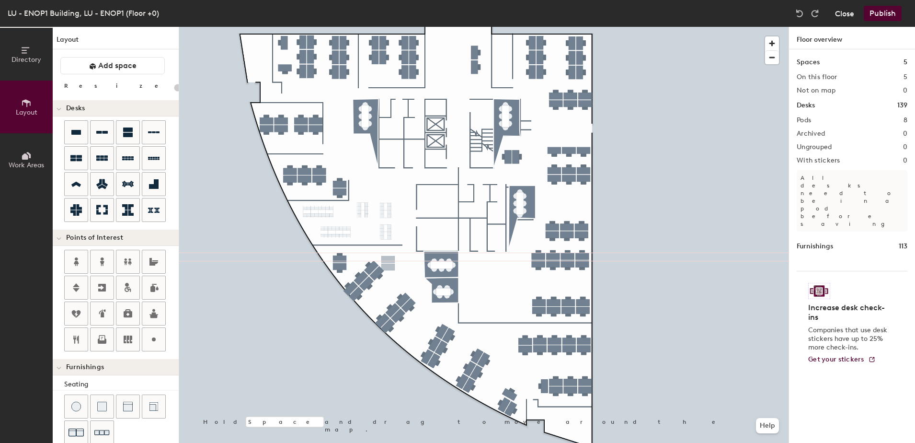
click at [837, 15] on button "Close" at bounding box center [844, 13] width 19 height 15
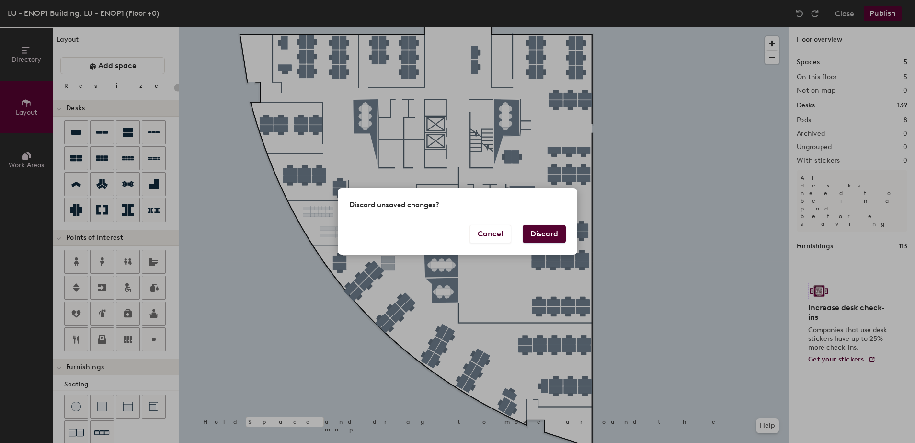
click at [547, 235] on button "Discard" at bounding box center [544, 234] width 43 height 18
type input "20"
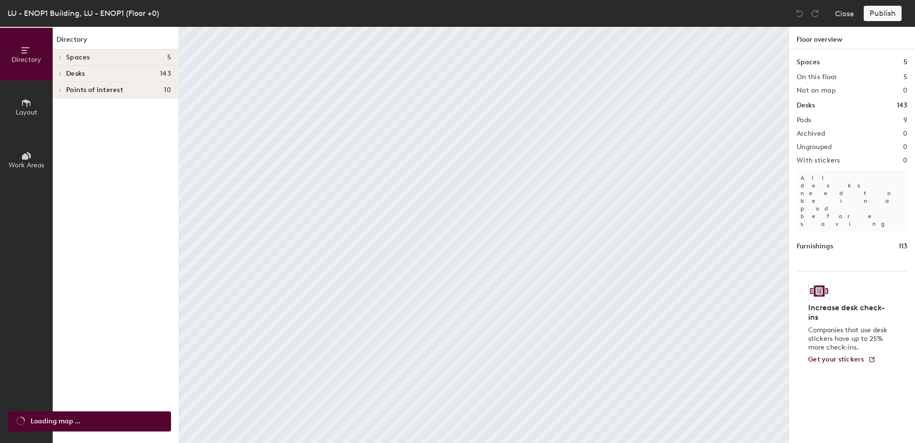
click at [57, 73] on span at bounding box center [60, 73] width 8 height 5
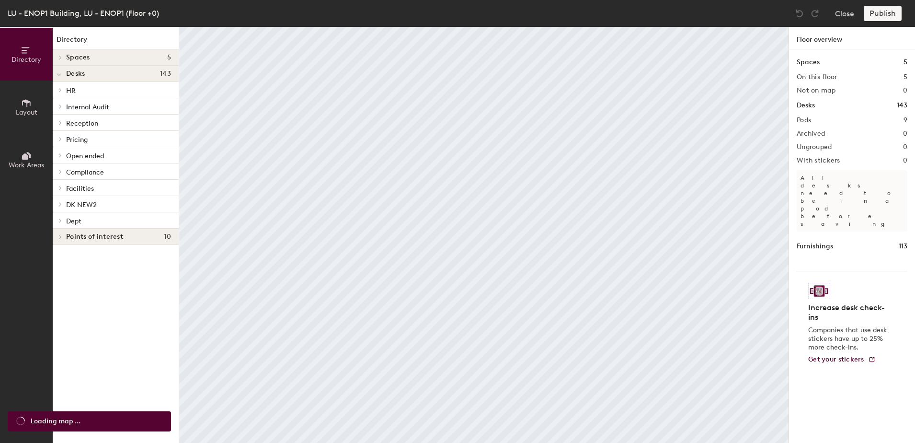
click at [59, 222] on icon at bounding box center [60, 220] width 2 height 4
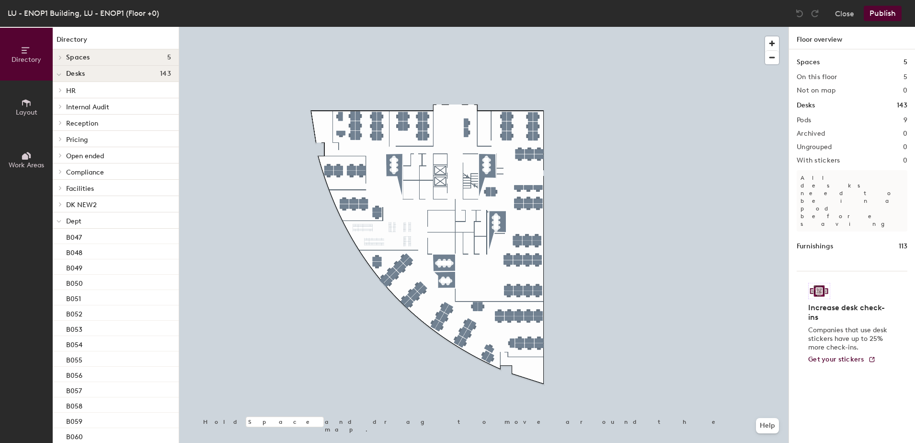
click at [75, 206] on span "DK NEW2" at bounding box center [81, 205] width 31 height 8
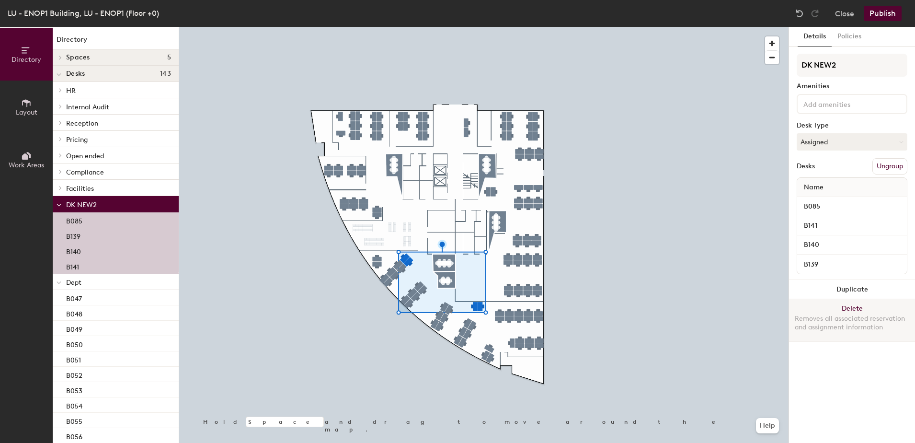
click at [854, 308] on button "Delete Removes all associated reservation and assignment information" at bounding box center [852, 320] width 126 height 42
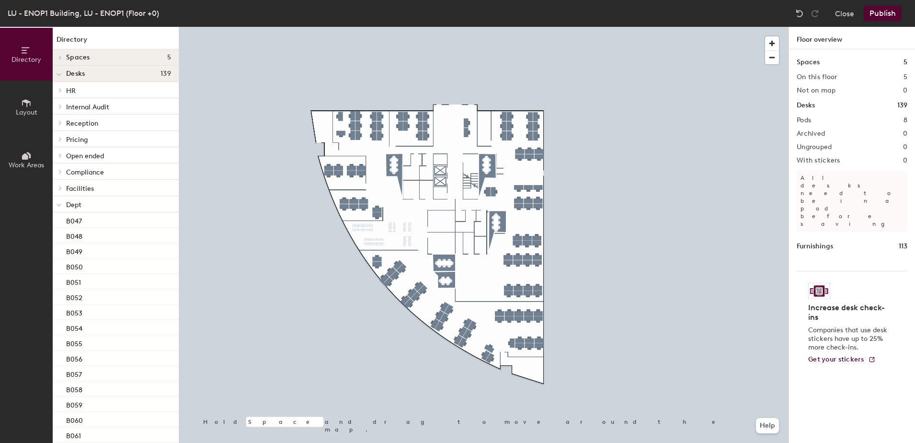
click at [100, 203] on p "Dept" at bounding box center [118, 204] width 105 height 12
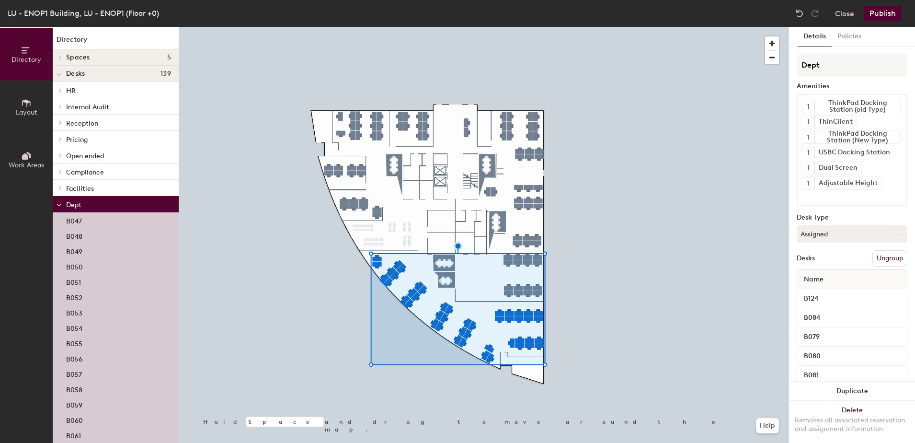
drag, startPoint x: 167, startPoint y: 231, endPoint x: 29, endPoint y: 160, distance: 155.4
click at [29, 160] on icon at bounding box center [26, 155] width 11 height 11
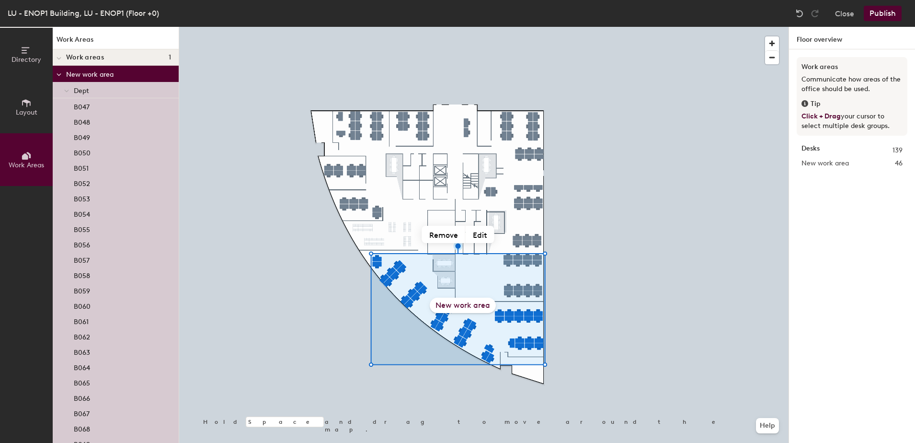
click at [33, 114] on span "Layout" at bounding box center [27, 112] width 22 height 8
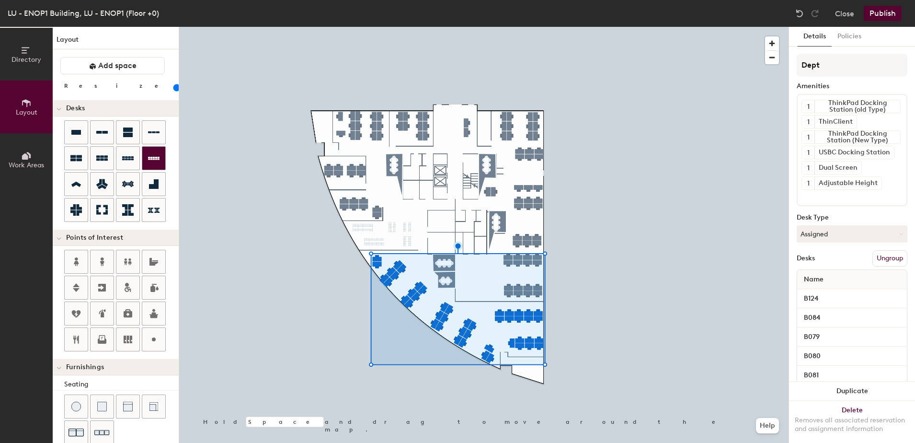
click at [416, 267] on div "Directory Layout Work Areas Layout Add space Resize Desks Points of Interest Fu…" at bounding box center [457, 235] width 915 height 416
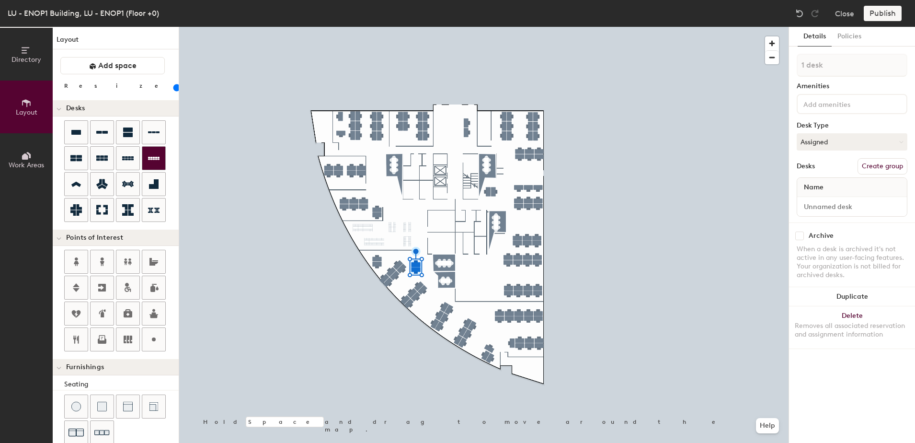
type input "1 desk"
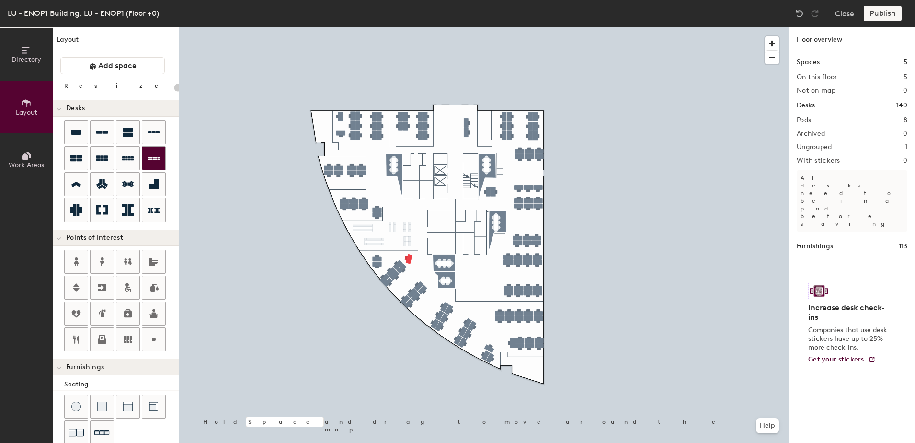
click at [408, 27] on div at bounding box center [483, 27] width 609 height 0
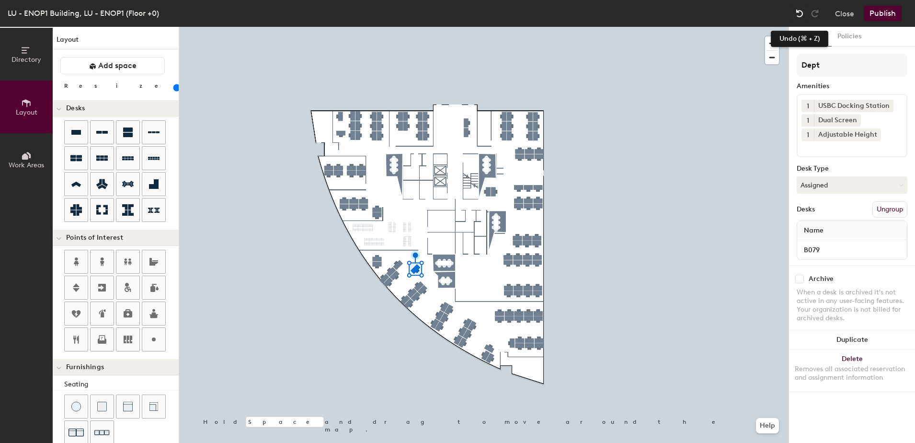
click at [802, 12] on img at bounding box center [800, 14] width 10 height 10
drag, startPoint x: 799, startPoint y: 16, endPoint x: 793, endPoint y: 15, distance: 5.8
click at [795, 15] on img at bounding box center [800, 14] width 10 height 10
click at [331, 27] on div at bounding box center [483, 27] width 609 height 0
drag, startPoint x: 177, startPoint y: 220, endPoint x: 866, endPoint y: 340, distance: 699.8
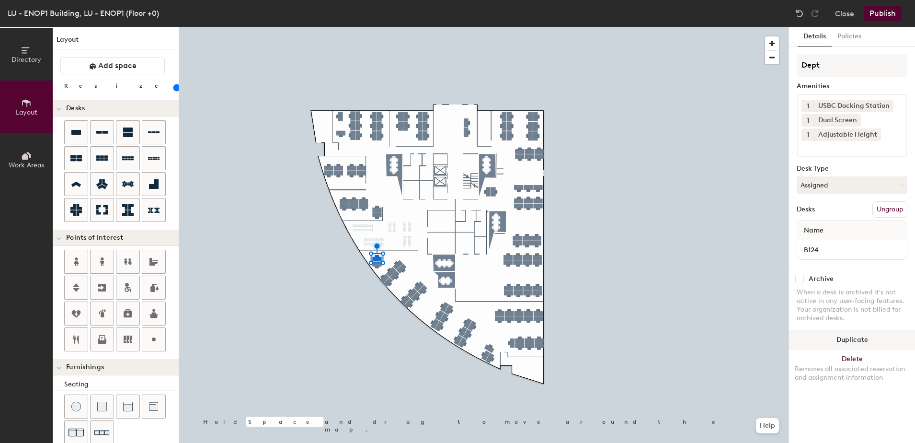
click at [866, 340] on button "Duplicate" at bounding box center [852, 339] width 126 height 19
click at [858, 340] on button "Duplicate" at bounding box center [852, 339] width 126 height 19
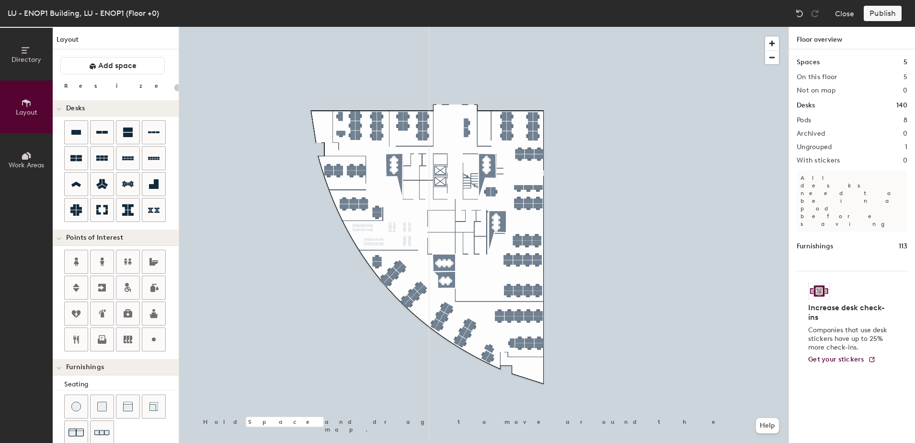
click at [411, 27] on div at bounding box center [483, 27] width 609 height 0
click at [801, 14] on img at bounding box center [800, 14] width 10 height 10
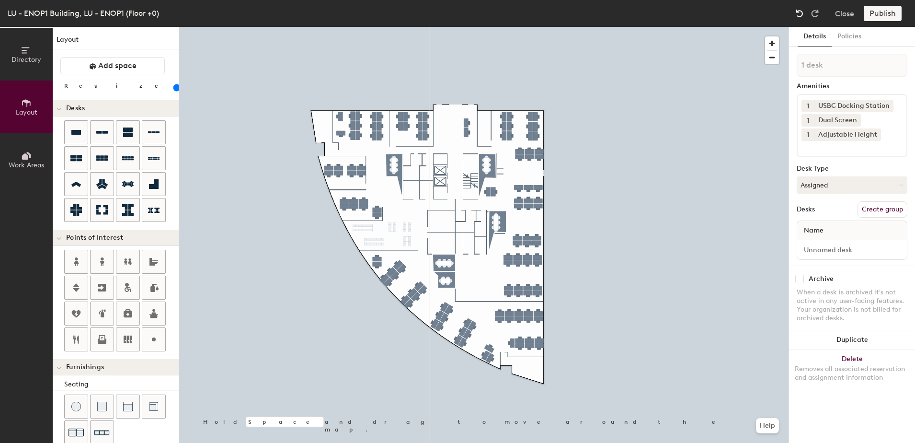
click at [801, 14] on img at bounding box center [800, 14] width 10 height 10
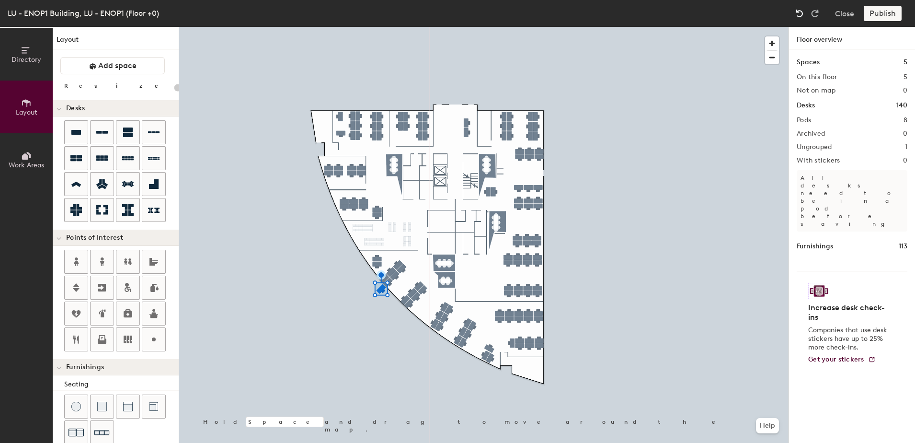
click at [802, 13] on img at bounding box center [800, 14] width 10 height 10
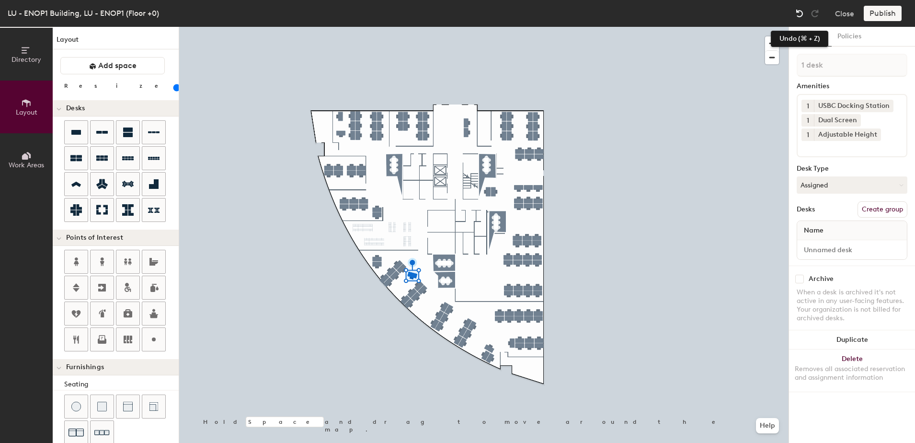
click at [799, 9] on img at bounding box center [800, 14] width 10 height 10
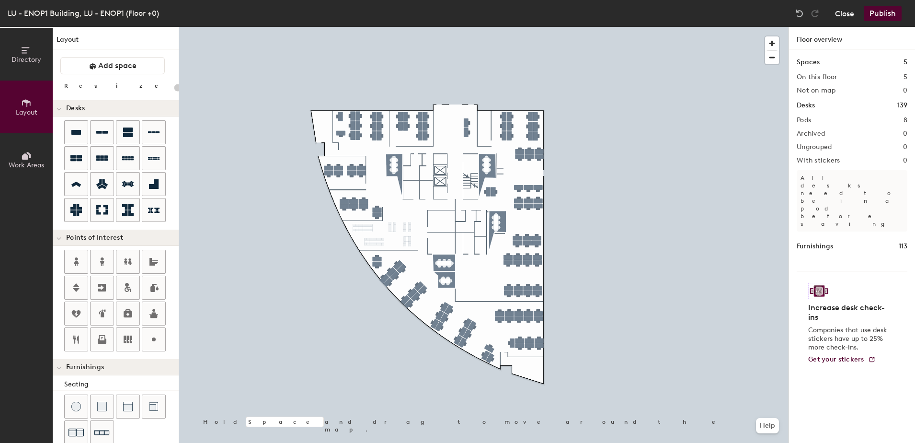
click at [839, 16] on button "Close" at bounding box center [844, 13] width 19 height 15
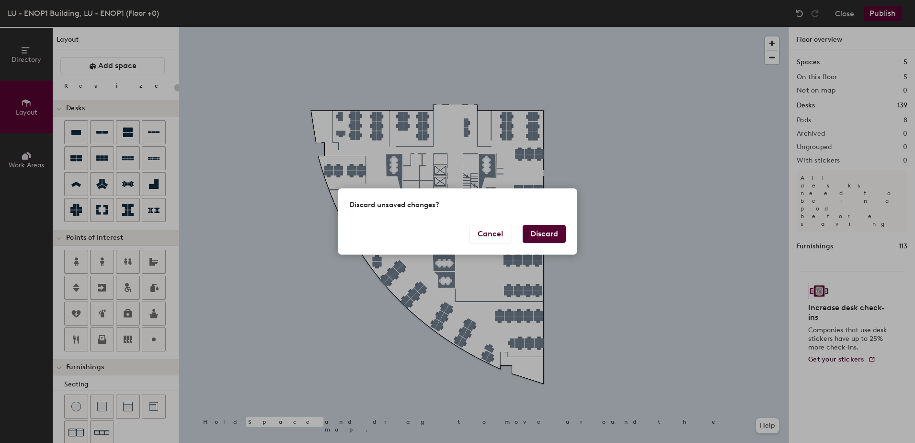
click at [544, 237] on button "Discard" at bounding box center [544, 234] width 43 height 18
type input "20"
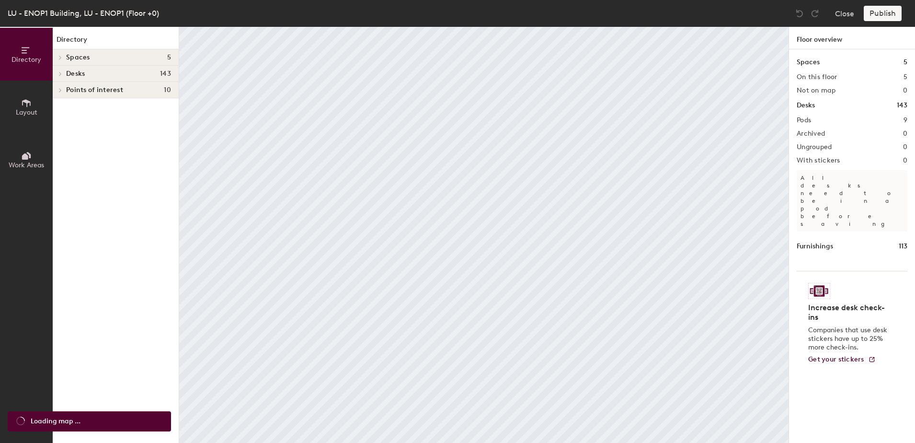
click at [57, 54] on div at bounding box center [59, 57] width 12 height 16
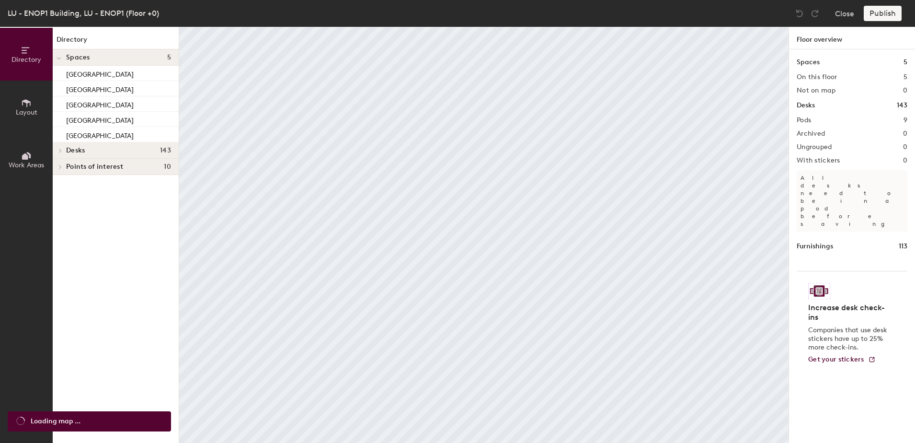
click at [63, 150] on span at bounding box center [60, 150] width 8 height 5
